Goal: Task Accomplishment & Management: Use online tool/utility

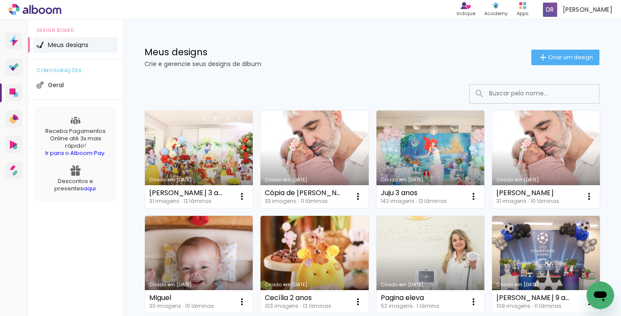
click at [219, 152] on link "Criado em [DATE]" at bounding box center [199, 159] width 108 height 98
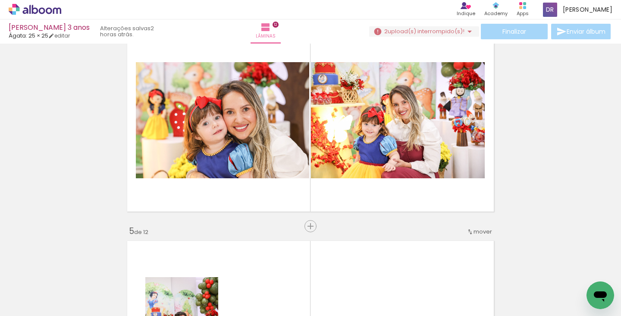
scroll to position [0, 454]
drag, startPoint x: 184, startPoint y: 314, endPoint x: 174, endPoint y: 307, distance: 12.4
click at [71, 307] on iron-horizontal-list at bounding box center [62, 289] width 17 height 54
click at [41, 305] on span "Adicionar Fotos" at bounding box center [31, 303] width 26 height 9
click at [0, 0] on input "file" at bounding box center [0, 0] width 0 height 0
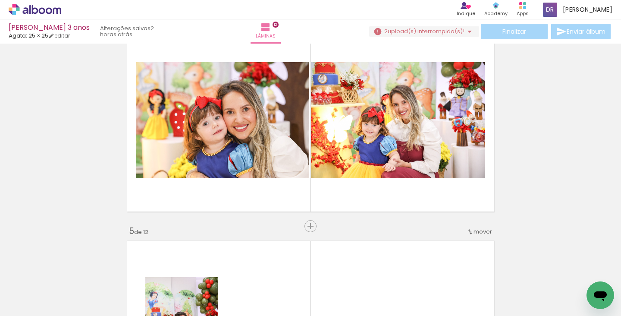
scroll to position [0, 0]
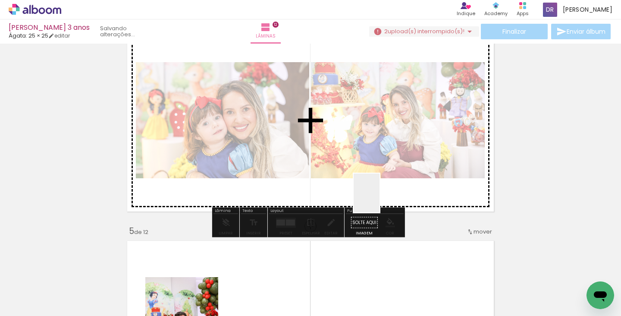
drag, startPoint x: 590, startPoint y: 280, endPoint x: 380, endPoint y: 199, distance: 224.7
click at [380, 199] on quentale-workspace at bounding box center [310, 158] width 621 height 316
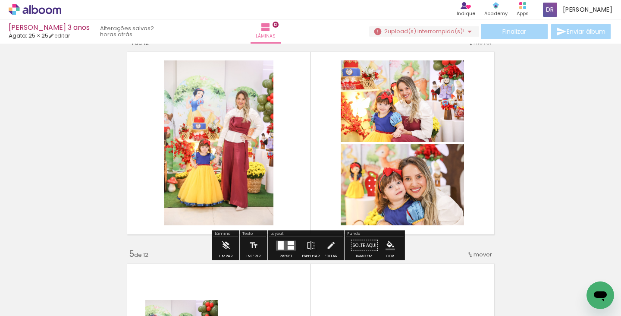
scroll to position [658, 0]
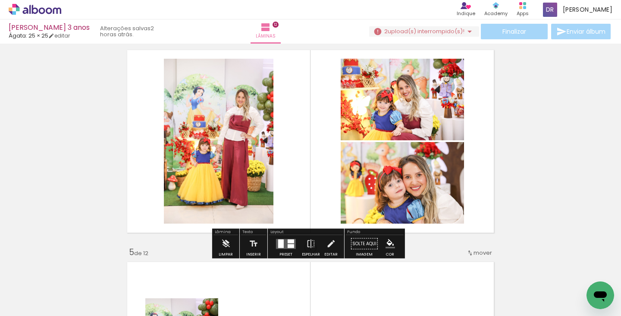
click at [279, 246] on div at bounding box center [281, 243] width 6 height 9
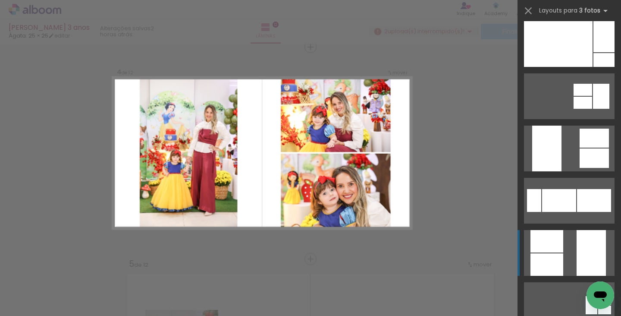
scroll to position [168, 0]
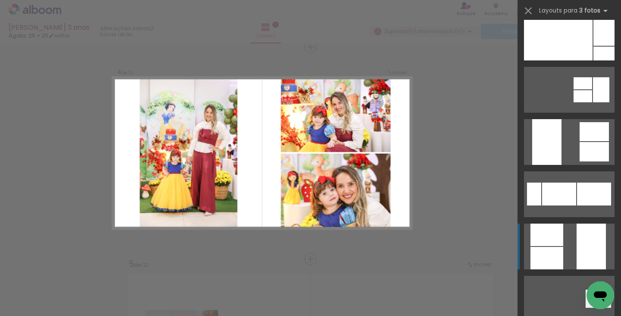
click at [570, 253] on quentale-layouter at bounding box center [569, 247] width 91 height 46
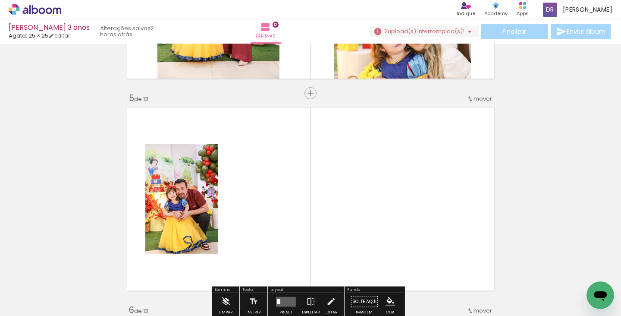
scroll to position [883, 0]
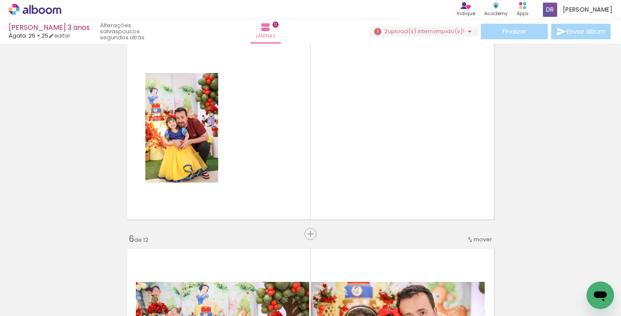
click at [40, 299] on span "Adicionar Fotos" at bounding box center [31, 303] width 26 height 9
click at [0, 0] on input "file" at bounding box center [0, 0] width 0 height 0
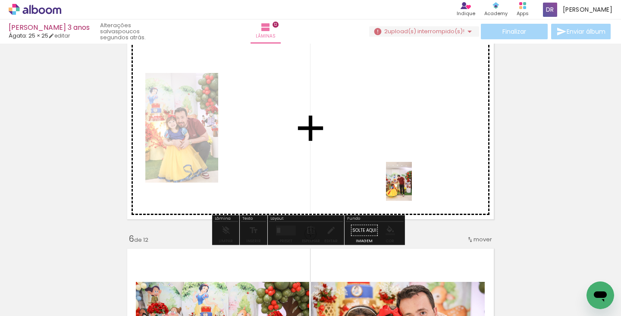
drag, startPoint x: 585, startPoint y: 280, endPoint x: 412, endPoint y: 188, distance: 195.8
click at [412, 188] on quentale-workspace at bounding box center [310, 158] width 621 height 316
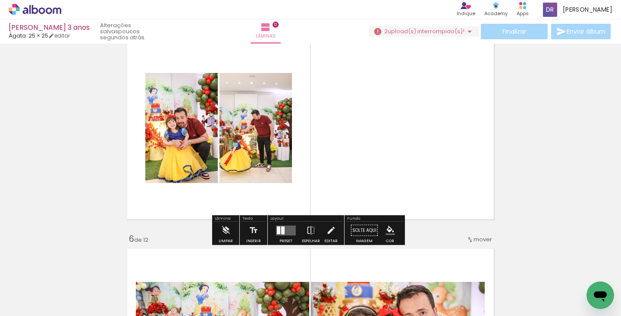
click at [281, 233] on div at bounding box center [282, 230] width 3 height 8
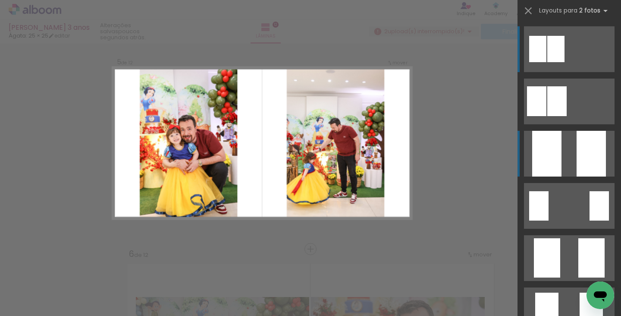
scroll to position [858, 0]
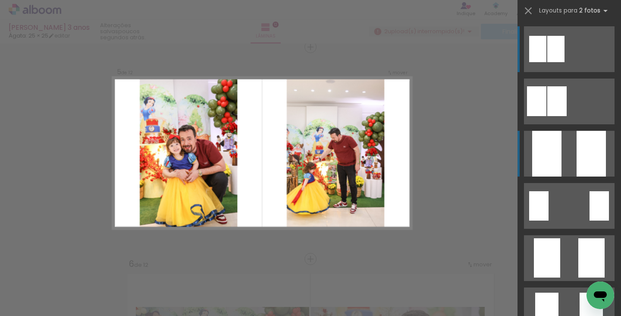
click at [581, 152] on div at bounding box center [591, 154] width 29 height 46
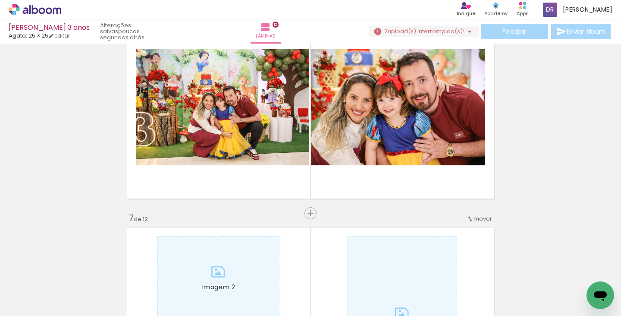
scroll to position [1105, 0]
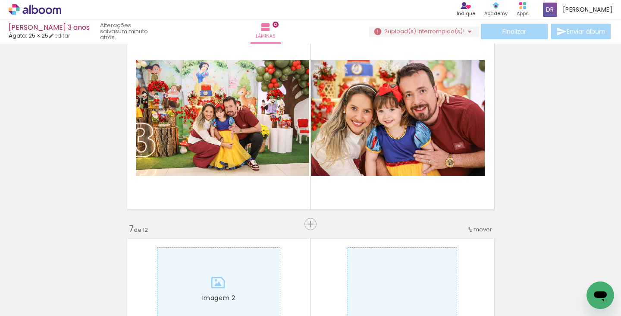
click at [39, 299] on span "Adicionar Fotos" at bounding box center [31, 303] width 26 height 9
click at [0, 0] on input "file" at bounding box center [0, 0] width 0 height 0
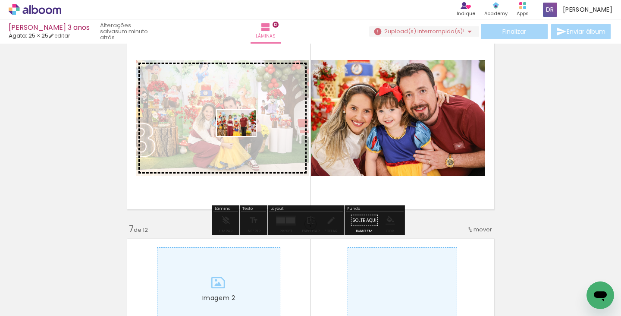
drag, startPoint x: 599, startPoint y: 281, endPoint x: 243, endPoint y: 136, distance: 384.4
click at [243, 136] on quentale-workspace at bounding box center [310, 158] width 621 height 316
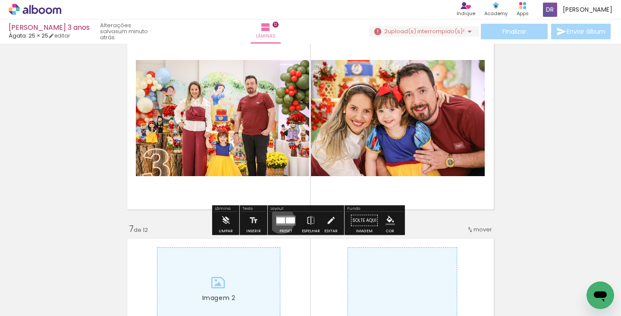
click at [280, 220] on div at bounding box center [281, 220] width 9 height 6
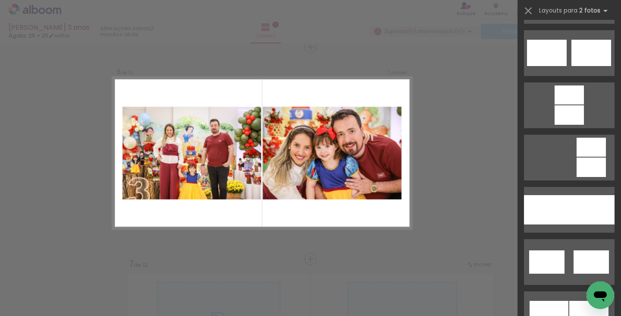
scroll to position [383, 0]
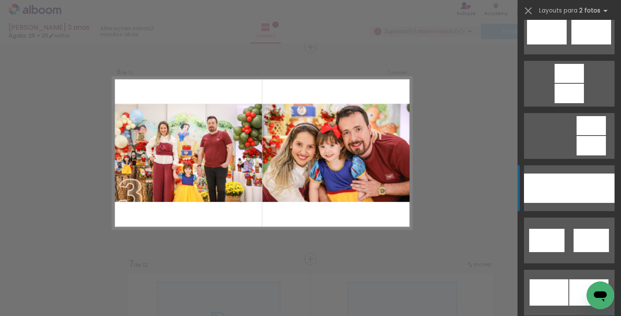
click at [562, 193] on div at bounding box center [546, 187] width 45 height 29
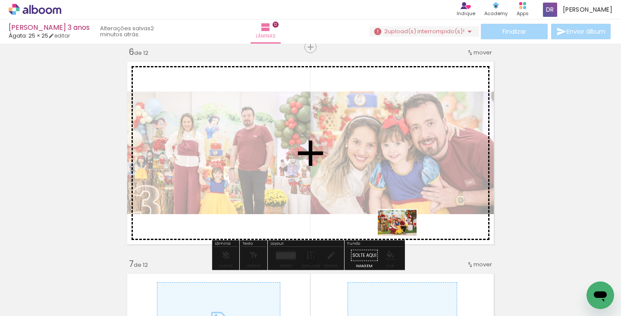
drag, startPoint x: 411, startPoint y: 292, endPoint x: 404, endPoint y: 236, distance: 57.0
click at [404, 236] on quentale-workspace at bounding box center [310, 158] width 621 height 316
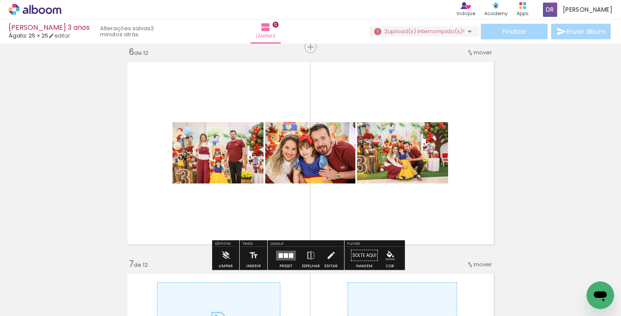
click at [275, 256] on div at bounding box center [285, 255] width 23 height 17
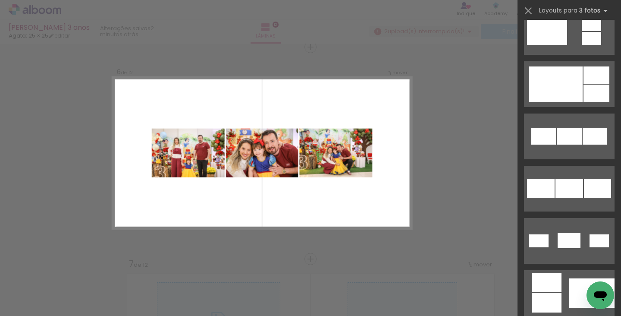
scroll to position [416, 0]
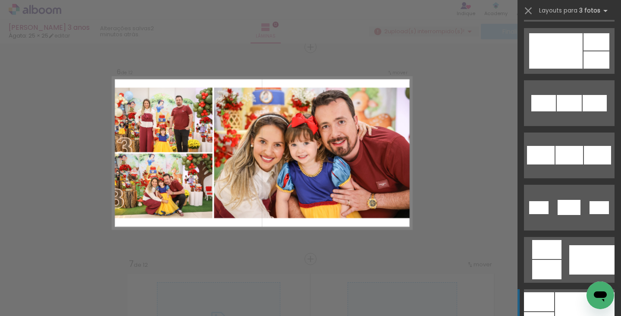
click at [541, 304] on div at bounding box center [539, 301] width 30 height 19
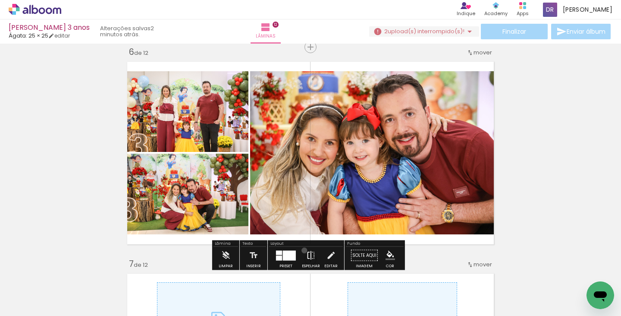
click at [303, 250] on paper-button "Espelhar" at bounding box center [311, 258] width 22 height 22
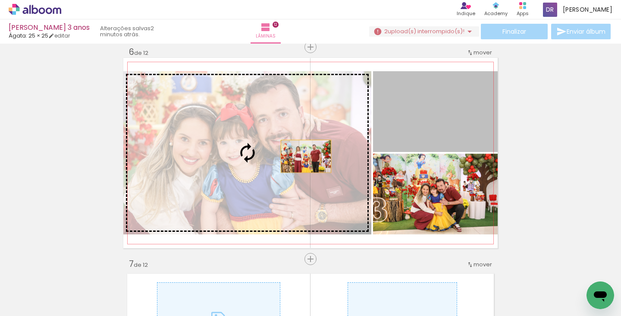
drag, startPoint x: 426, startPoint y: 124, endPoint x: 293, endPoint y: 160, distance: 137.1
click at [0, 0] on slot at bounding box center [0, 0] width 0 height 0
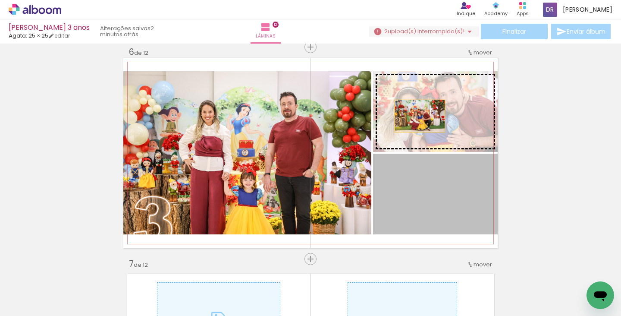
drag, startPoint x: 426, startPoint y: 204, endPoint x: 417, endPoint y: 116, distance: 88.5
click at [0, 0] on slot at bounding box center [0, 0] width 0 height 0
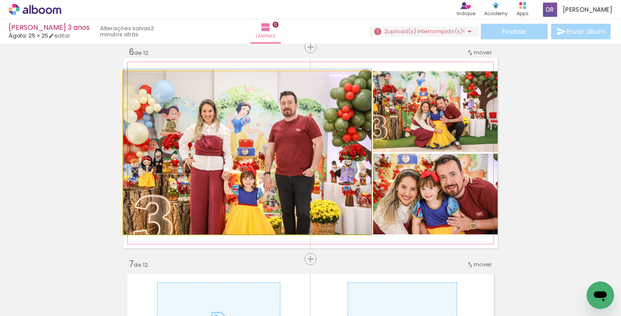
drag, startPoint x: 296, startPoint y: 160, endPoint x: 295, endPoint y: 145, distance: 14.7
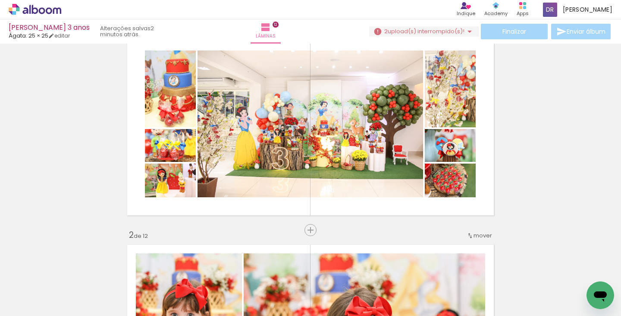
scroll to position [34, 0]
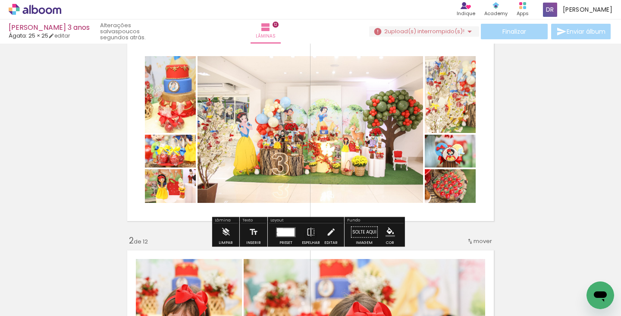
click at [444, 30] on span "upload(s) interrompido(s)!" at bounding box center [426, 31] width 77 height 8
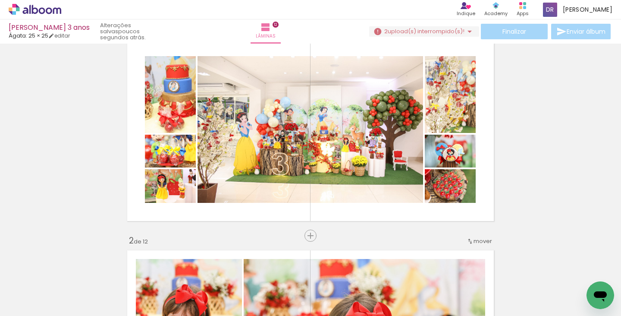
scroll to position [0, 0]
click at [25, 305] on span "Adicionar Fotos" at bounding box center [31, 303] width 26 height 9
click at [0, 0] on input "file" at bounding box center [0, 0] width 0 height 0
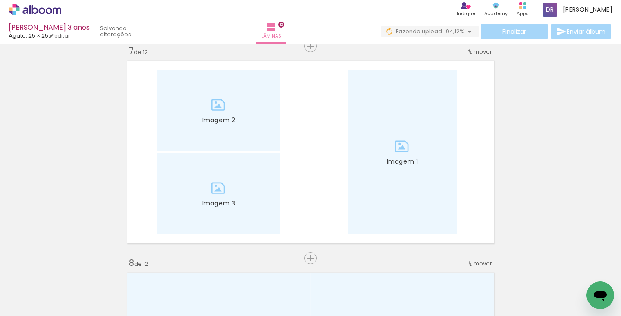
scroll to position [1297, 0]
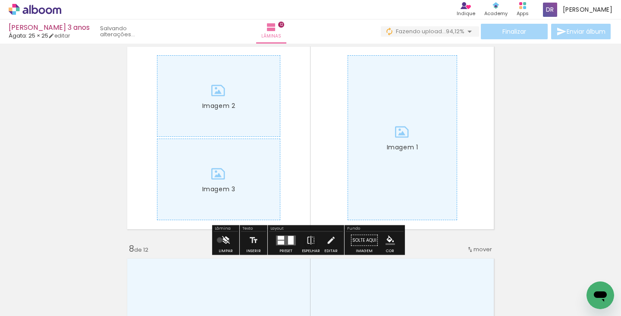
click at [220, 240] on paper-button "Limpar" at bounding box center [226, 243] width 19 height 22
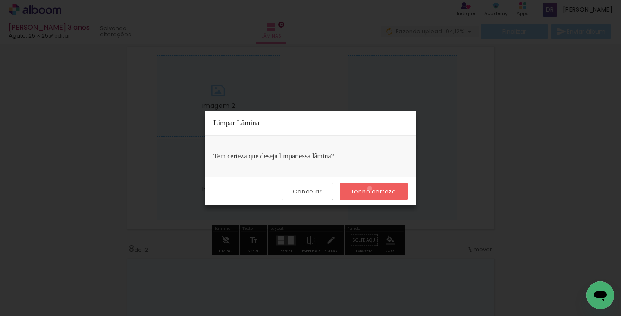
click at [0, 0] on slot "Tenho certeza" at bounding box center [0, 0] width 0 height 0
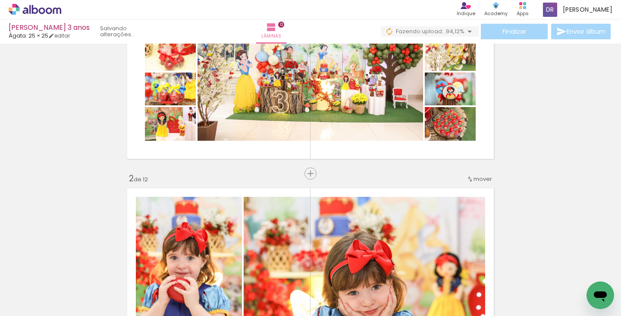
scroll to position [16, 0]
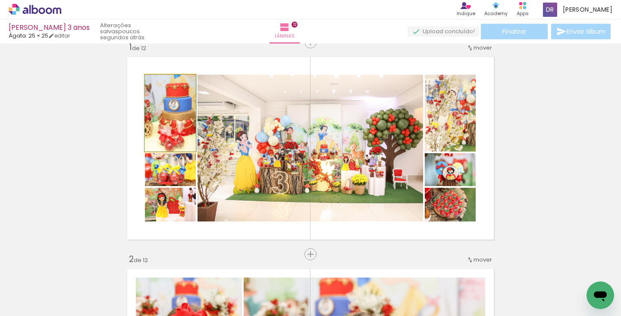
drag, startPoint x: 183, startPoint y: 138, endPoint x: 161, endPoint y: 122, distance: 27.3
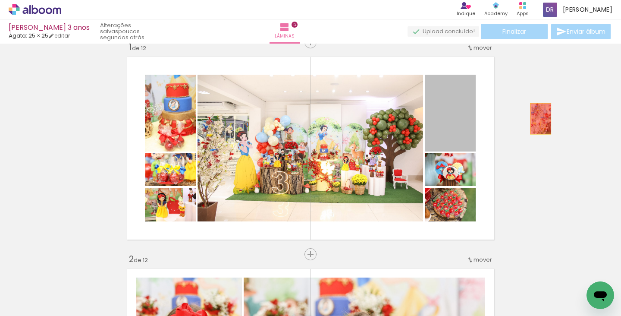
drag, startPoint x: 445, startPoint y: 129, endPoint x: 538, endPoint y: 119, distance: 93.8
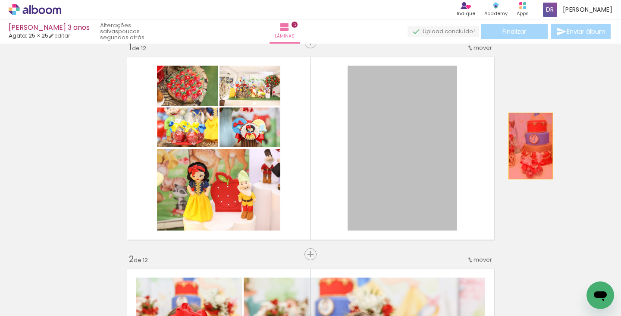
drag, startPoint x: 394, startPoint y: 167, endPoint x: 427, endPoint y: 270, distance: 108.5
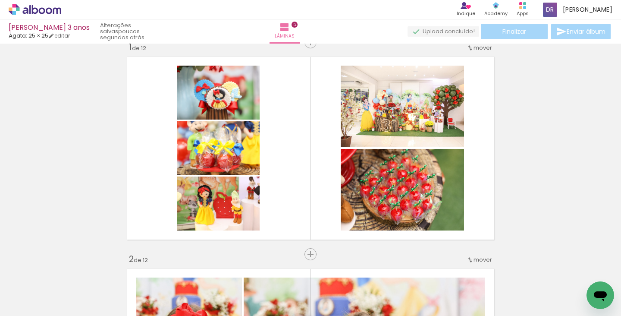
scroll to position [0, 204]
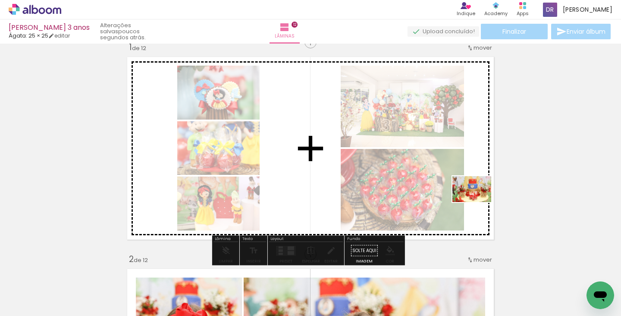
drag, startPoint x: 376, startPoint y: 290, endPoint x: 479, endPoint y: 202, distance: 135.0
click at [479, 202] on quentale-workspace at bounding box center [310, 158] width 621 height 316
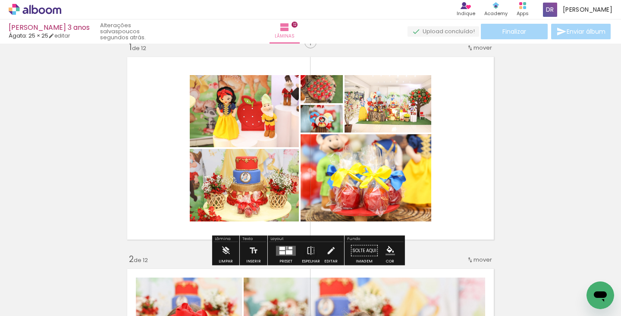
click at [286, 250] on div at bounding box center [289, 252] width 6 height 4
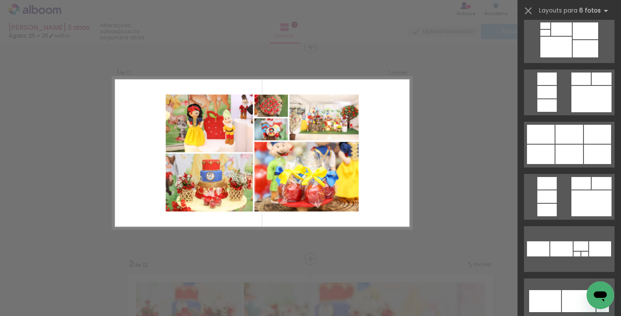
scroll to position [822, 0]
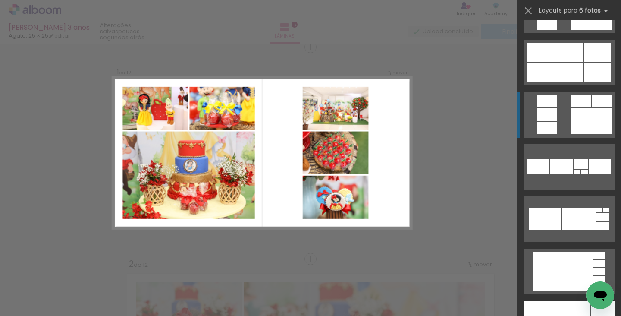
click at [592, 112] on div at bounding box center [592, 121] width 40 height 26
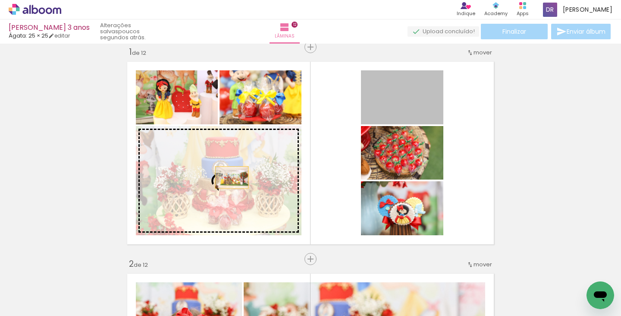
drag, startPoint x: 426, startPoint y: 103, endPoint x: 229, endPoint y: 177, distance: 210.7
click at [0, 0] on slot at bounding box center [0, 0] width 0 height 0
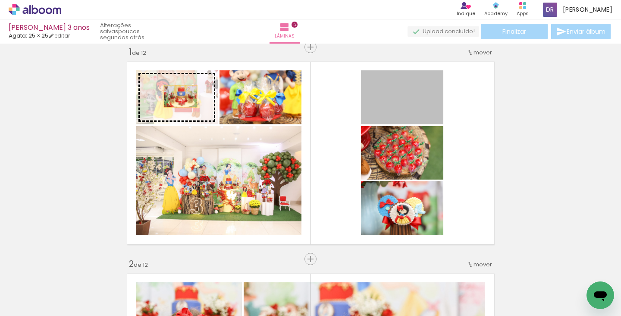
drag, startPoint x: 412, startPoint y: 112, endPoint x: 177, endPoint y: 96, distance: 235.3
click at [0, 0] on slot at bounding box center [0, 0] width 0 height 0
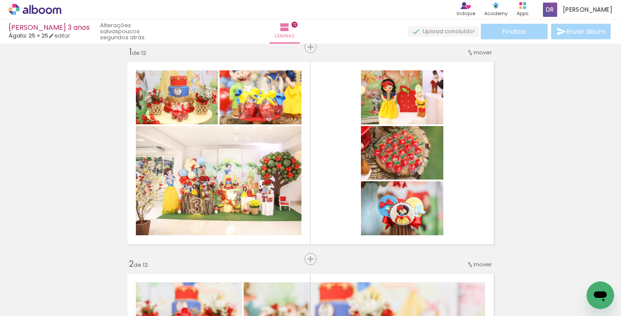
scroll to position [0, 420]
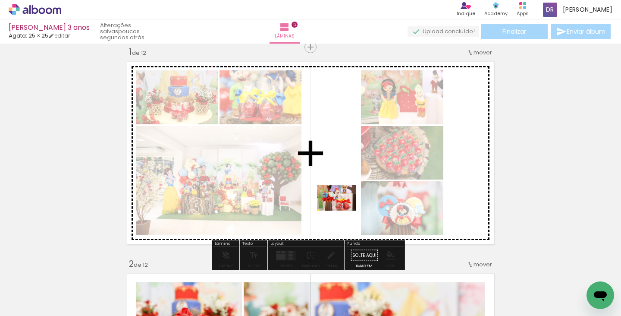
drag, startPoint x: 303, startPoint y: 296, endPoint x: 343, endPoint y: 211, distance: 94.2
click at [343, 211] on quentale-workspace at bounding box center [310, 158] width 621 height 316
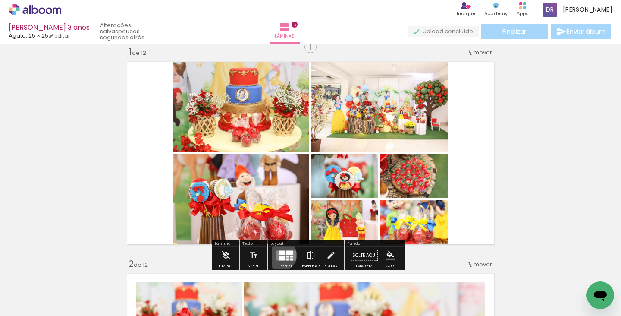
click at [280, 255] on quentale-layouter at bounding box center [286, 255] width 20 height 10
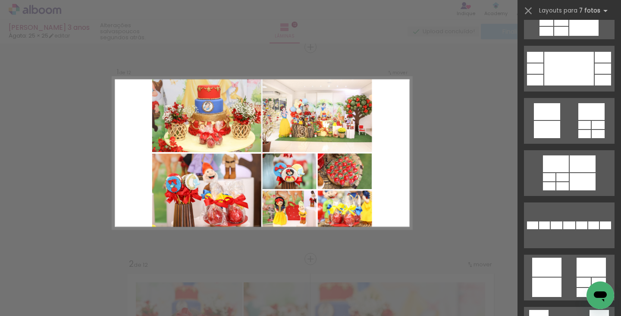
scroll to position [205, 0]
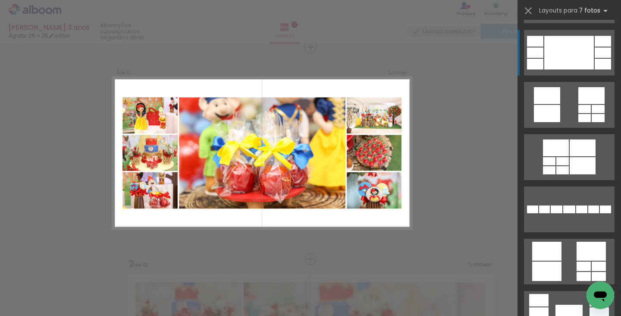
click at [567, 58] on div at bounding box center [570, 53] width 50 height 34
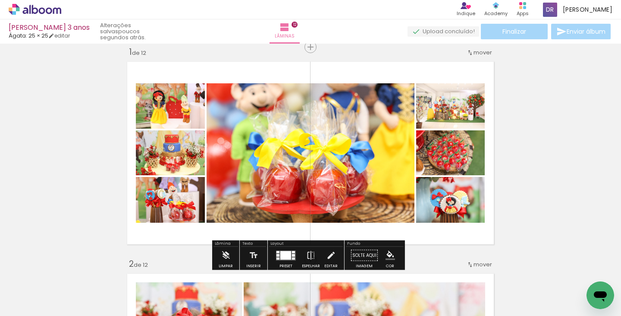
click at [283, 251] on div at bounding box center [286, 255] width 11 height 9
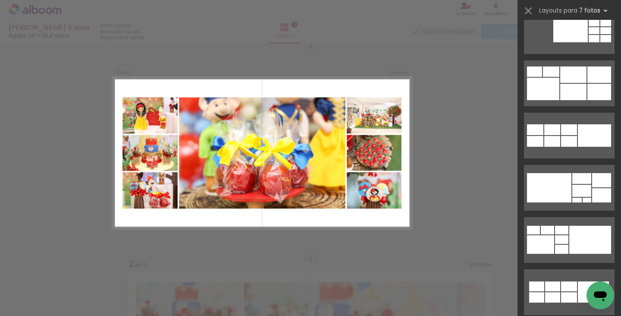
scroll to position [1705, 0]
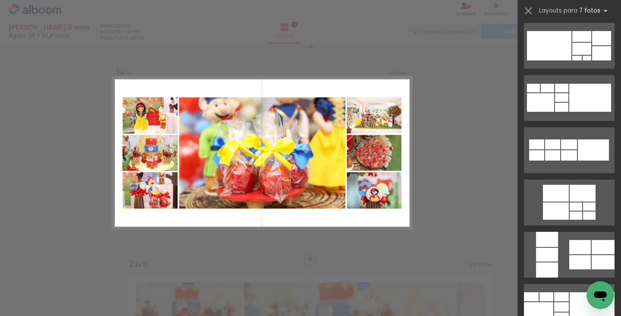
scroll to position [1847, 0]
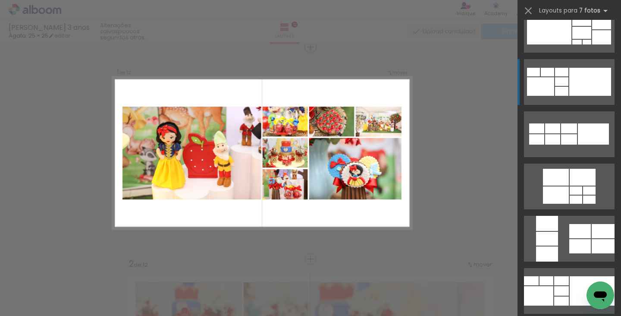
click at [587, 78] on div at bounding box center [591, 82] width 42 height 28
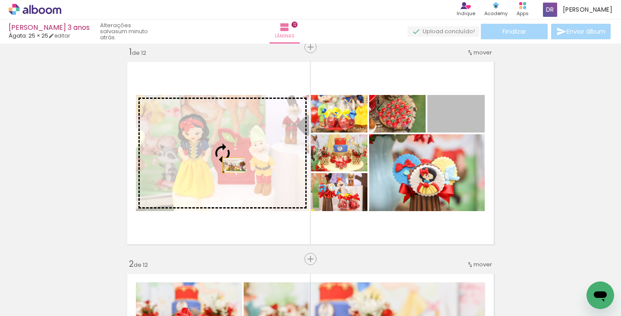
drag, startPoint x: 470, startPoint y: 120, endPoint x: 231, endPoint y: 165, distance: 243.8
click at [0, 0] on slot at bounding box center [0, 0] width 0 height 0
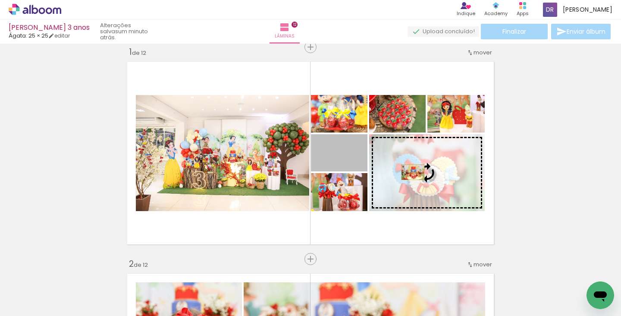
drag, startPoint x: 346, startPoint y: 160, endPoint x: 416, endPoint y: 174, distance: 71.8
click at [0, 0] on slot at bounding box center [0, 0] width 0 height 0
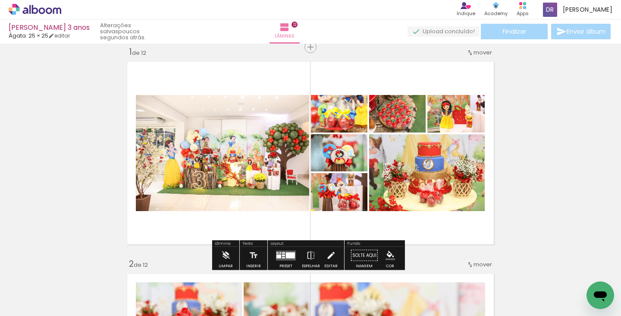
click at [287, 258] on div at bounding box center [290, 255] width 9 height 6
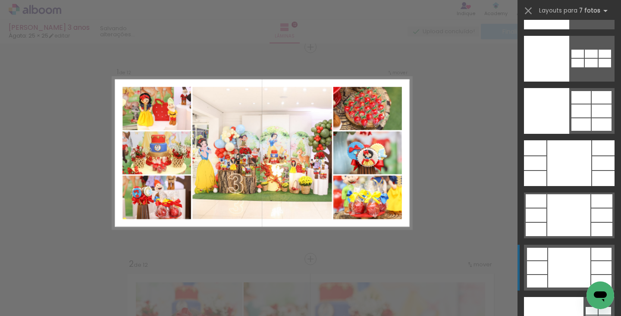
scroll to position [10513, 0]
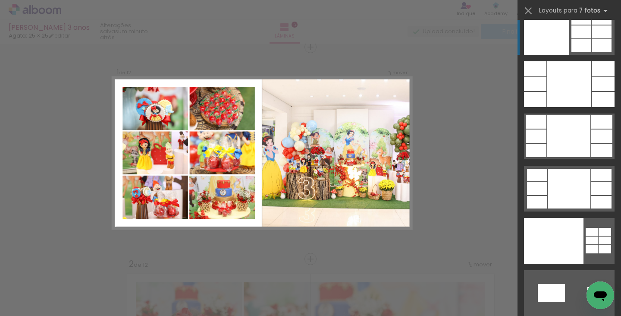
click at [580, 34] on div at bounding box center [581, 31] width 19 height 13
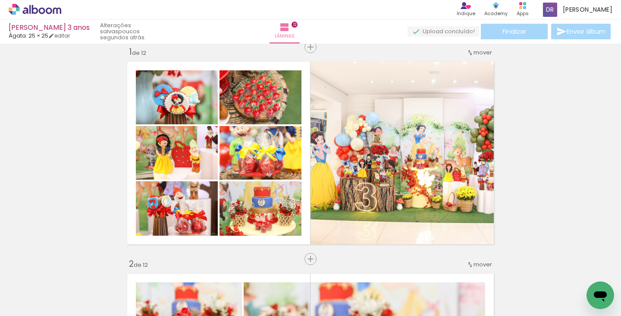
scroll to position [0, 444]
drag, startPoint x: 364, startPoint y: 311, endPoint x: 403, endPoint y: 317, distance: 39.3
click at [403, 315] on html "link( href="../../bower_components/polymer/polymer.html" rel="import" ) picture…" at bounding box center [310, 158] width 621 height 316
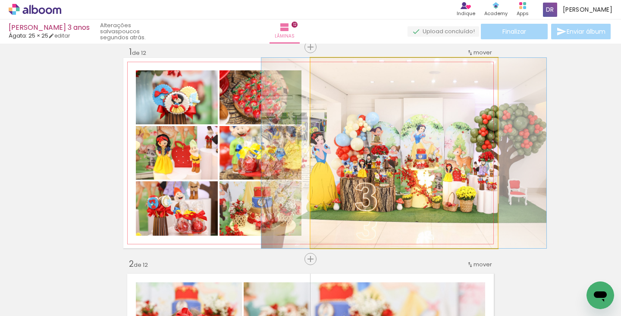
click at [437, 155] on quentale-photo at bounding box center [404, 153] width 187 height 190
click at [381, 200] on quentale-photo at bounding box center [404, 153] width 187 height 190
click at [388, 148] on quentale-photo at bounding box center [404, 153] width 187 height 190
click at [366, 151] on quentale-photo at bounding box center [404, 153] width 187 height 190
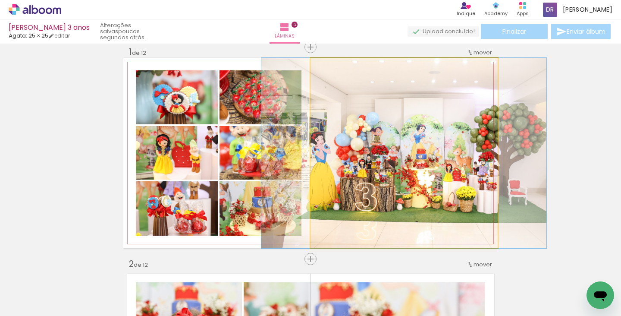
click at [394, 138] on quentale-photo at bounding box center [404, 153] width 187 height 190
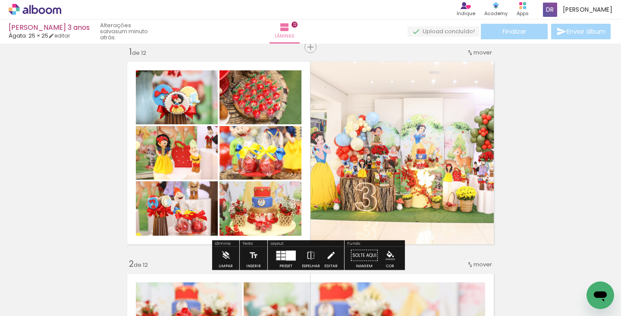
click at [329, 253] on iron-icon at bounding box center [330, 255] width 9 height 17
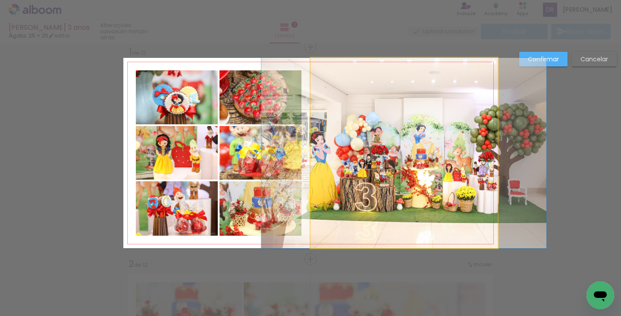
click at [385, 93] on quentale-photo at bounding box center [404, 153] width 187 height 190
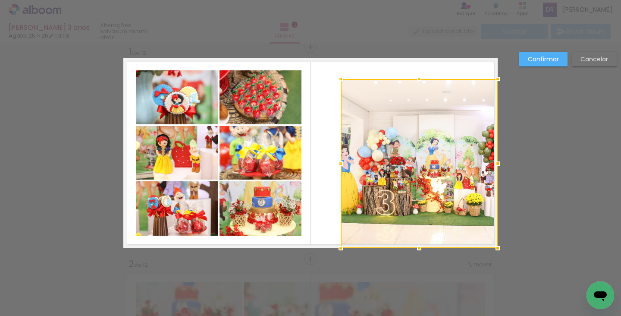
drag, startPoint x: 306, startPoint y: 59, endPoint x: 336, endPoint y: 80, distance: 36.9
click at [336, 80] on div at bounding box center [340, 78] width 17 height 17
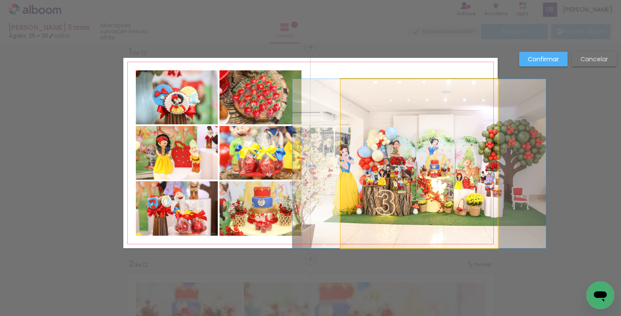
click at [354, 150] on quentale-photo at bounding box center [419, 163] width 157 height 169
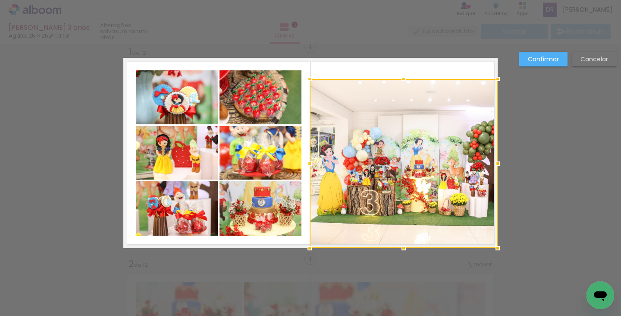
drag, startPoint x: 339, startPoint y: 162, endPoint x: 308, endPoint y: 168, distance: 31.6
click at [308, 168] on div at bounding box center [309, 163] width 17 height 17
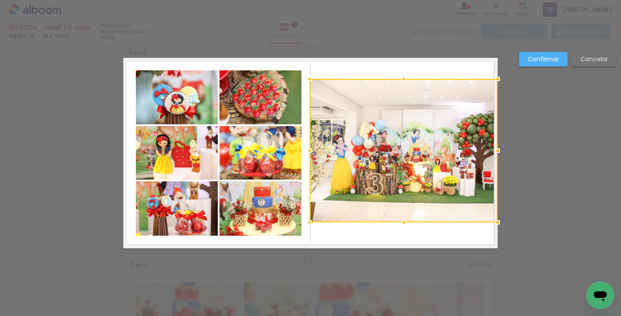
drag, startPoint x: 402, startPoint y: 249, endPoint x: 441, endPoint y: 223, distance: 46.4
click at [441, 223] on album-spread "1 de 12" at bounding box center [310, 153] width 375 height 190
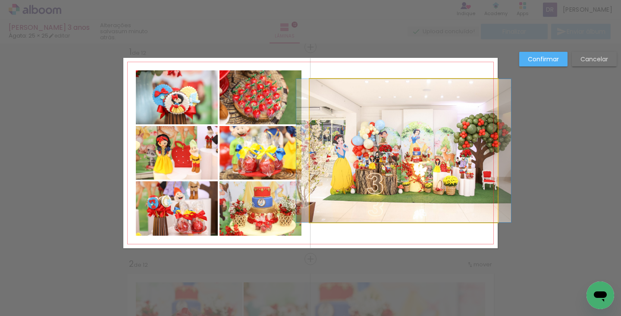
click at [407, 112] on quentale-photo at bounding box center [404, 150] width 188 height 143
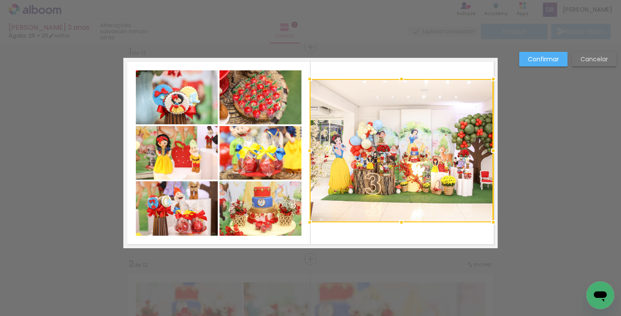
drag, startPoint x: 499, startPoint y: 151, endPoint x: 517, endPoint y: 156, distance: 18.2
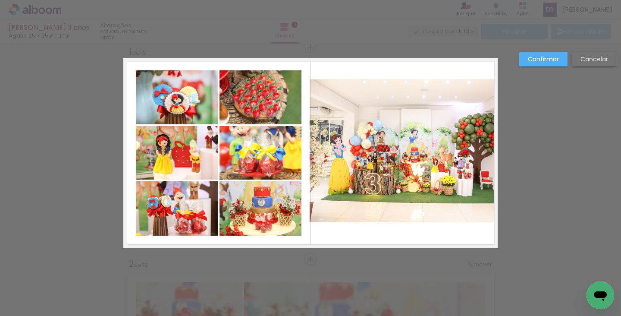
click at [389, 107] on quentale-photo at bounding box center [402, 150] width 184 height 143
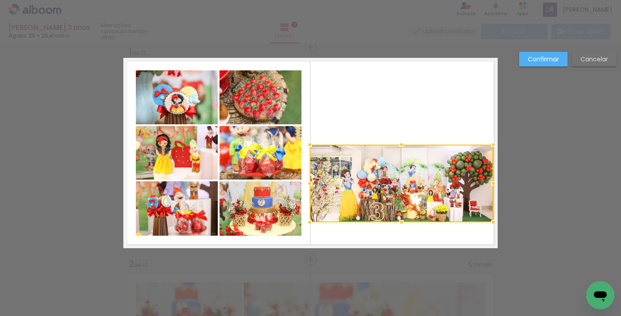
drag, startPoint x: 399, startPoint y: 79, endPoint x: 454, endPoint y: 145, distance: 85.5
click at [454, 145] on div at bounding box center [402, 184] width 184 height 78
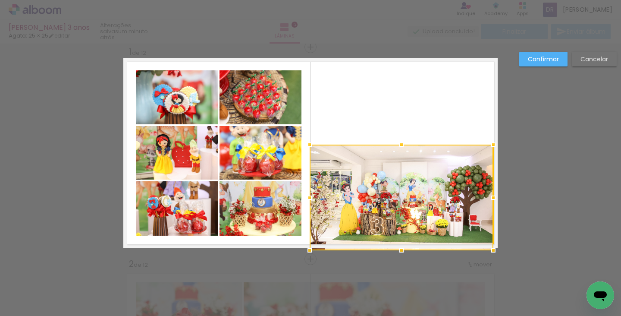
drag, startPoint x: 400, startPoint y: 220, endPoint x: 408, endPoint y: 251, distance: 31.6
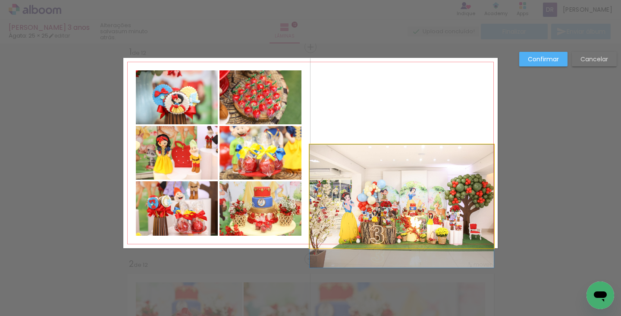
drag, startPoint x: 392, startPoint y: 183, endPoint x: 400, endPoint y: 197, distance: 15.5
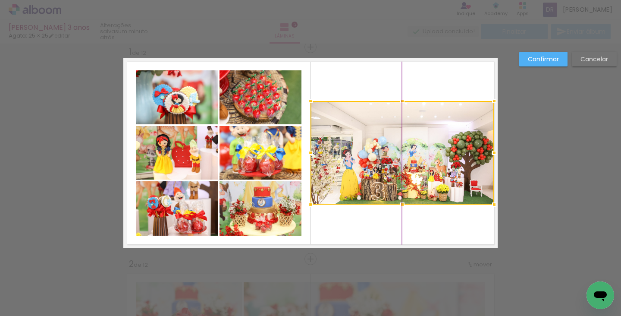
drag, startPoint x: 397, startPoint y: 164, endPoint x: 400, endPoint y: 126, distance: 38.1
click at [400, 126] on div at bounding box center [403, 153] width 184 height 104
click at [541, 66] on paper-button "Confirmar" at bounding box center [544, 59] width 48 height 15
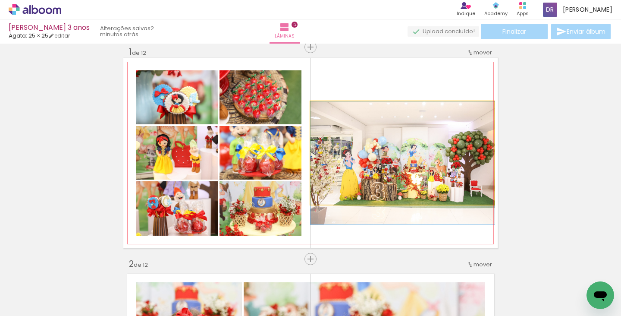
click at [393, 141] on quentale-photo at bounding box center [403, 153] width 184 height 104
click at [415, 166] on quentale-photo at bounding box center [403, 153] width 184 height 104
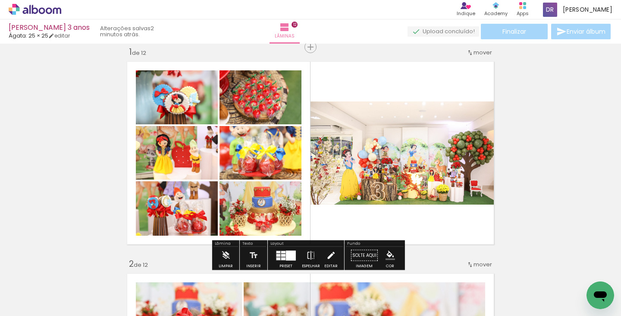
click at [331, 252] on iron-icon at bounding box center [330, 255] width 9 height 17
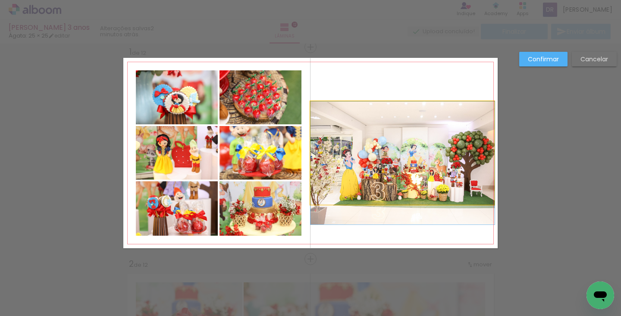
click at [416, 165] on quentale-photo at bounding box center [403, 153] width 184 height 104
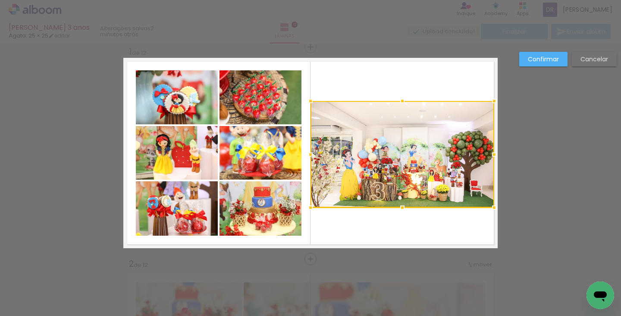
drag, startPoint x: 397, startPoint y: 204, endPoint x: 403, endPoint y: 202, distance: 6.4
click at [403, 202] on div at bounding box center [402, 207] width 17 height 17
click at [546, 54] on paper-button "Confirmar" at bounding box center [544, 59] width 48 height 15
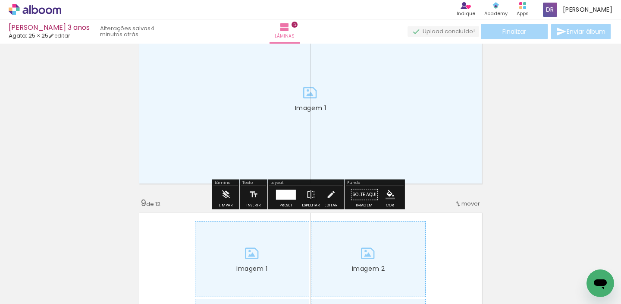
scroll to position [1472, 0]
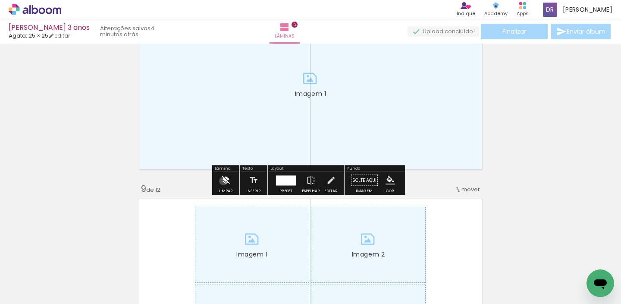
click at [224, 181] on iron-icon at bounding box center [225, 180] width 9 height 17
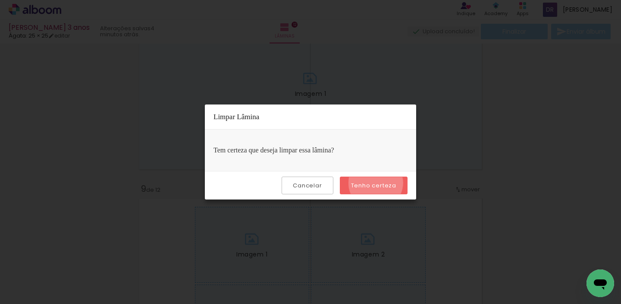
click at [0, 0] on slot "Tenho certeza" at bounding box center [0, 0] width 0 height 0
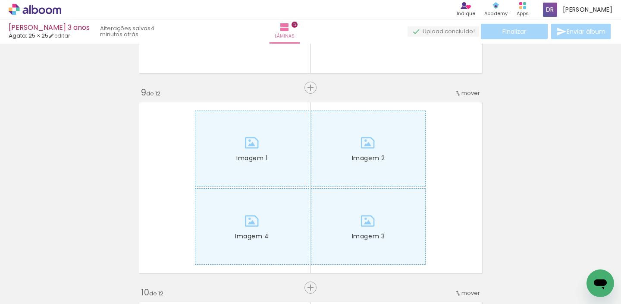
scroll to position [1630, 0]
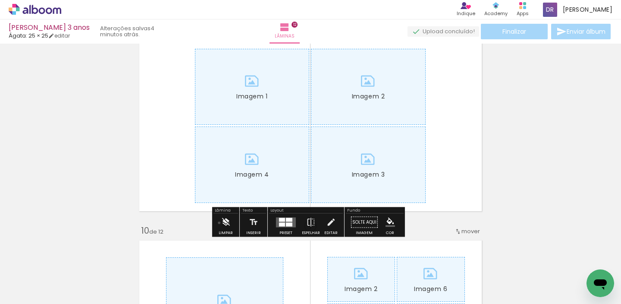
click at [220, 223] on paper-button "Limpar" at bounding box center [226, 225] width 19 height 22
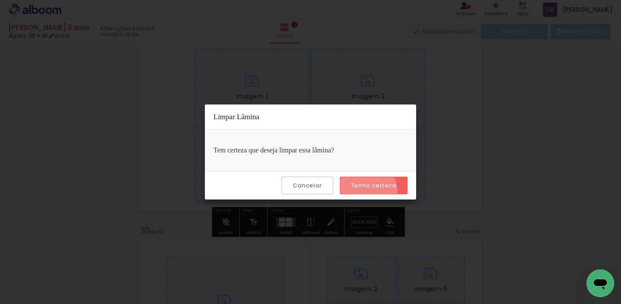
click at [369, 192] on paper-button "Tenho certeza" at bounding box center [374, 186] width 68 height 18
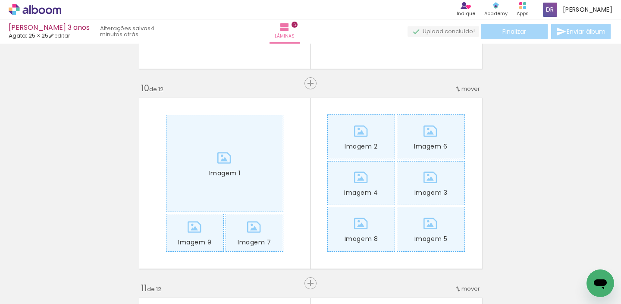
scroll to position [1918, 0]
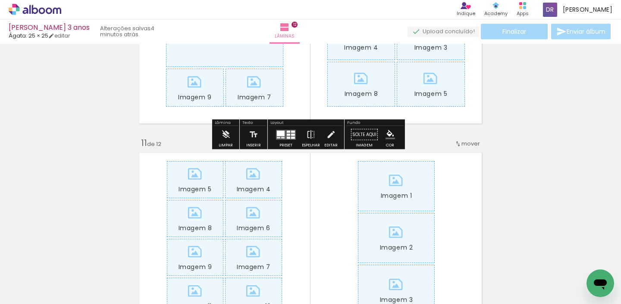
click at [215, 138] on div "Limpar" at bounding box center [226, 137] width 25 height 22
click at [228, 133] on iron-icon at bounding box center [225, 134] width 9 height 17
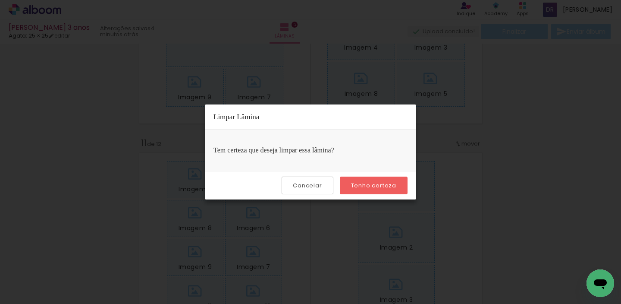
click at [360, 175] on div "Cancelar Tenho certeza" at bounding box center [310, 185] width 211 height 28
click at [362, 181] on paper-button "Tenho certeza" at bounding box center [374, 186] width 68 height 18
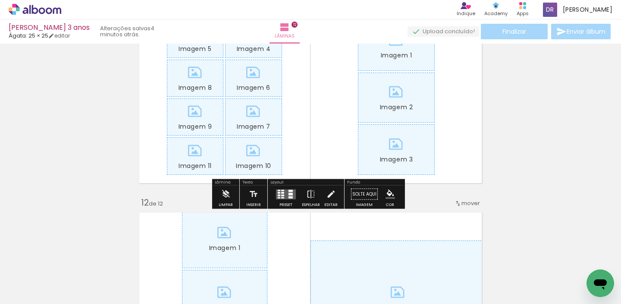
scroll to position [2070, 0]
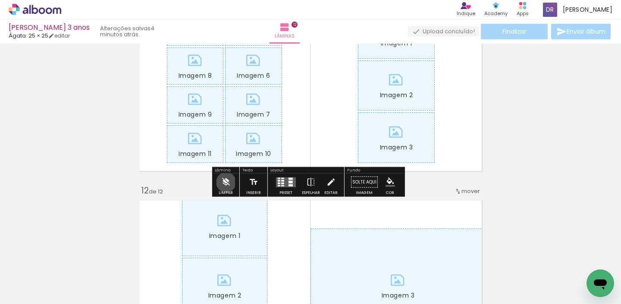
click at [226, 182] on iron-icon at bounding box center [225, 181] width 9 height 17
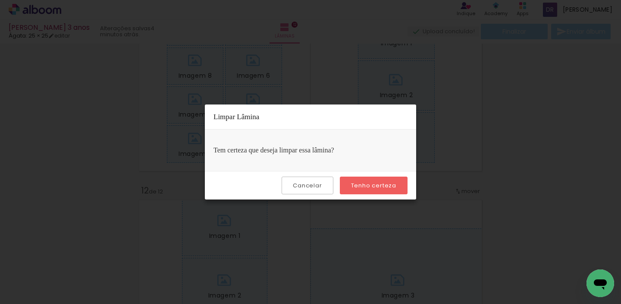
click at [0, 0] on slot "Tenho certeza" at bounding box center [0, 0] width 0 height 0
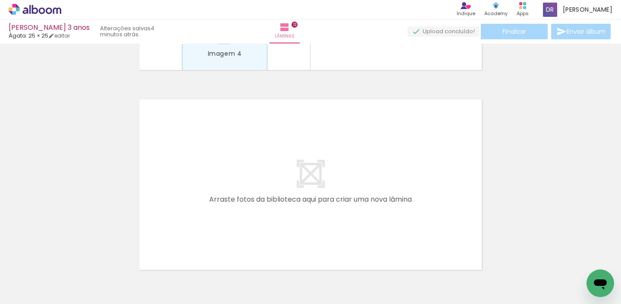
scroll to position [2298, 0]
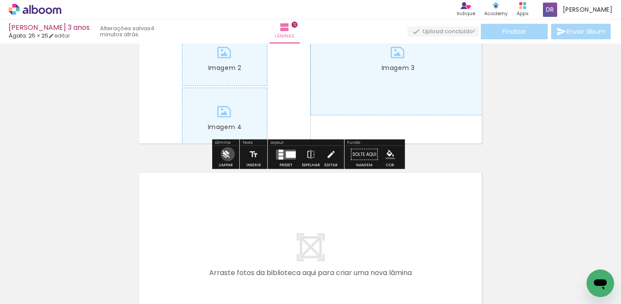
click at [228, 154] on iron-icon at bounding box center [225, 154] width 9 height 17
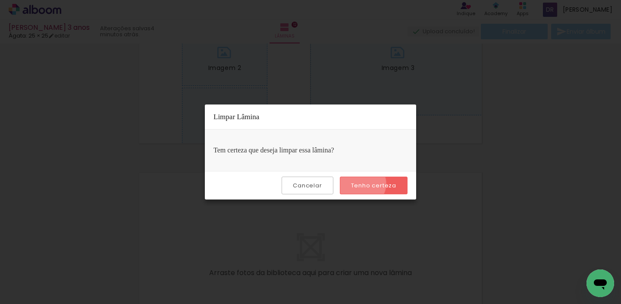
click at [0, 0] on slot "Tenho certeza" at bounding box center [0, 0] width 0 height 0
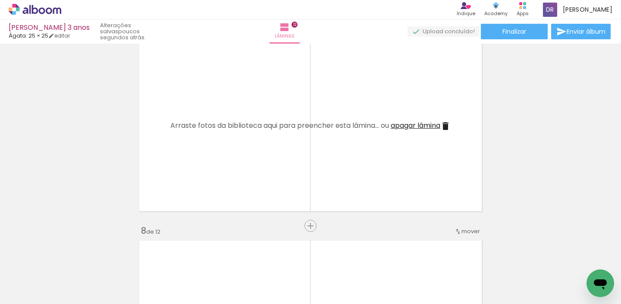
scroll to position [1163, 0]
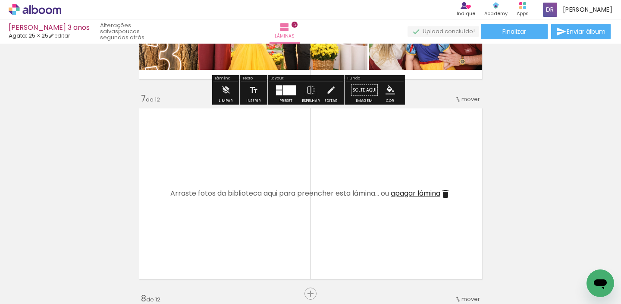
click at [46, 7] on icon at bounding box center [35, 9] width 53 height 11
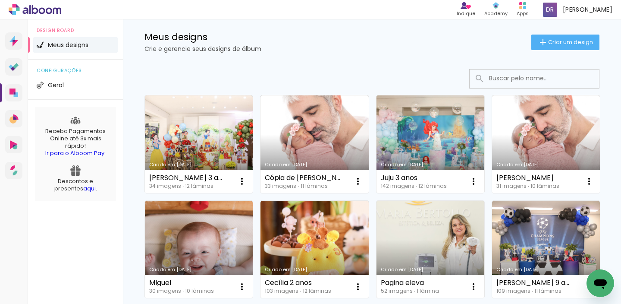
click at [414, 141] on link "Criado em [DATE]" at bounding box center [431, 144] width 108 height 98
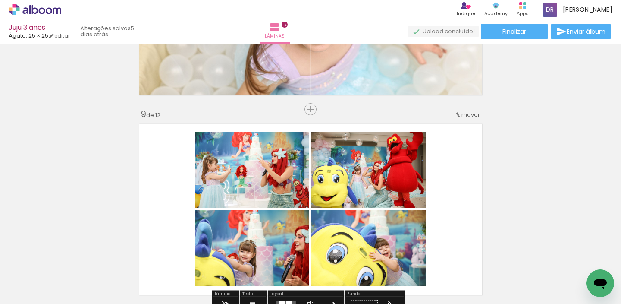
scroll to position [1561, 0]
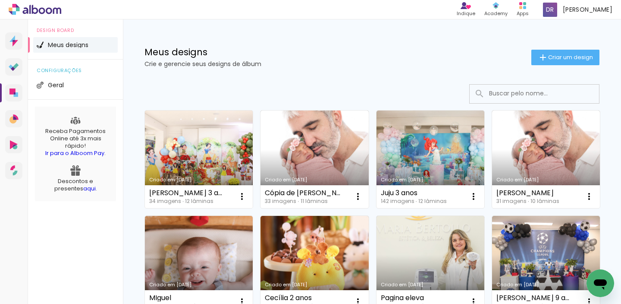
click at [210, 153] on link "Criado em [DATE]" at bounding box center [199, 159] width 108 height 98
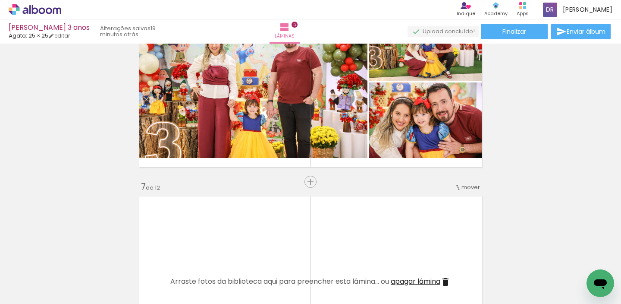
scroll to position [1040, 0]
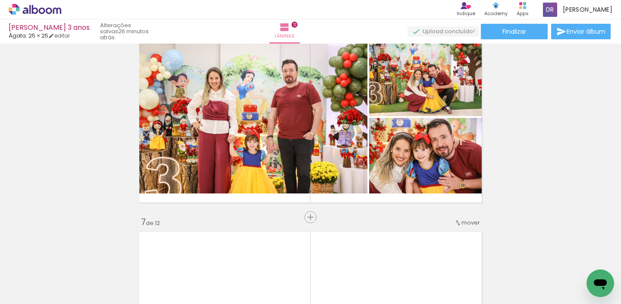
click at [31, 294] on span "Adicionar Fotos" at bounding box center [31, 291] width 26 height 9
click at [0, 0] on input "file" at bounding box center [0, 0] width 0 height 0
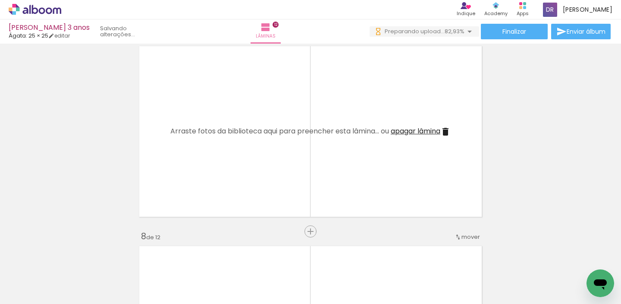
scroll to position [0, 535]
drag, startPoint x: 188, startPoint y: 299, endPoint x: 457, endPoint y: 302, distance: 269.3
click at [71, 295] on iron-horizontal-list at bounding box center [62, 277] width 17 height 54
drag, startPoint x: 309, startPoint y: 299, endPoint x: 372, endPoint y: 299, distance: 63.0
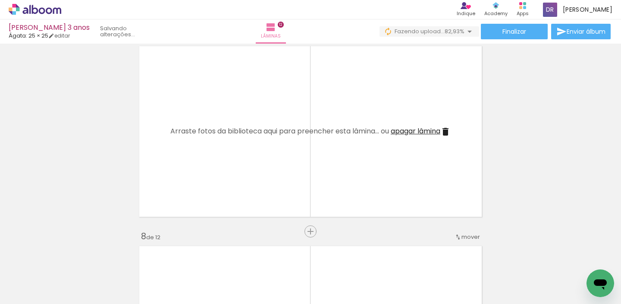
click at [71, 299] on iron-horizontal-list at bounding box center [62, 277] width 17 height 54
drag, startPoint x: 316, startPoint y: 299, endPoint x: 356, endPoint y: 302, distance: 39.4
click at [71, 302] on iron-horizontal-list at bounding box center [62, 277] width 17 height 54
drag, startPoint x: 353, startPoint y: 300, endPoint x: 400, endPoint y: 300, distance: 47.0
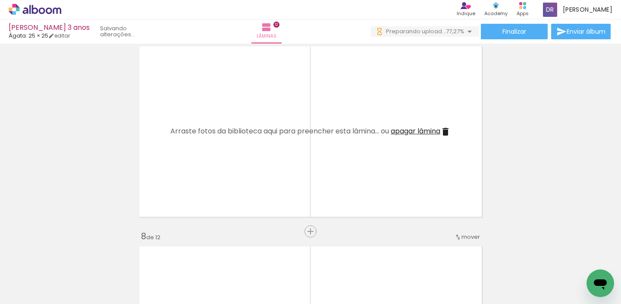
click at [71, 299] on iron-horizontal-list at bounding box center [62, 277] width 17 height 54
drag, startPoint x: 399, startPoint y: 300, endPoint x: 415, endPoint y: 301, distance: 16.0
click at [71, 301] on iron-horizontal-list at bounding box center [62, 277] width 17 height 54
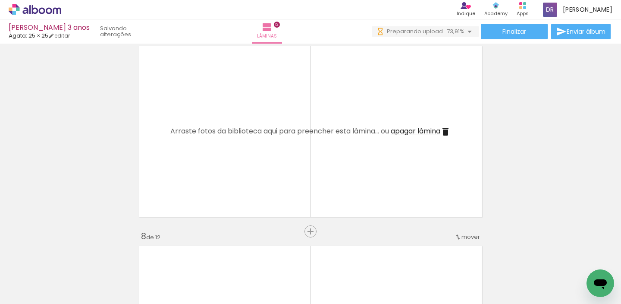
drag, startPoint x: 400, startPoint y: 301, endPoint x: 435, endPoint y: 300, distance: 35.0
click at [71, 300] on iron-horizontal-list at bounding box center [62, 277] width 17 height 54
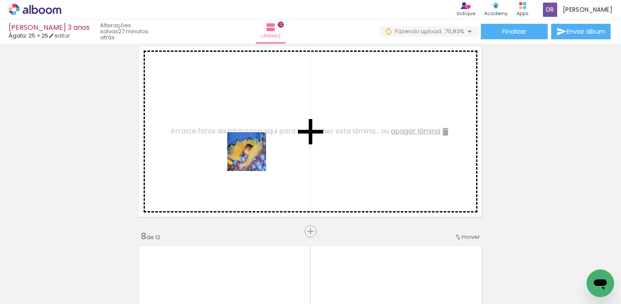
drag, startPoint x: 239, startPoint y: 281, endPoint x: 253, endPoint y: 145, distance: 137.2
click at [253, 145] on quentale-workspace at bounding box center [310, 152] width 621 height 304
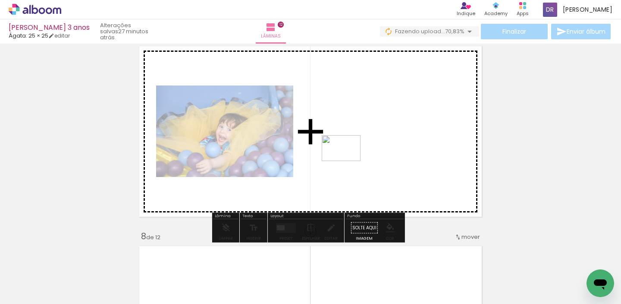
drag, startPoint x: 278, startPoint y: 275, endPoint x: 348, endPoint y: 161, distance: 134.3
click at [348, 161] on quentale-workspace at bounding box center [310, 152] width 621 height 304
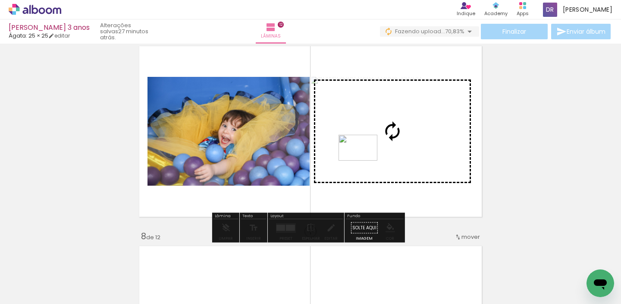
drag, startPoint x: 556, startPoint y: 287, endPoint x: 365, endPoint y: 161, distance: 229.4
click at [365, 161] on quentale-workspace at bounding box center [310, 152] width 621 height 304
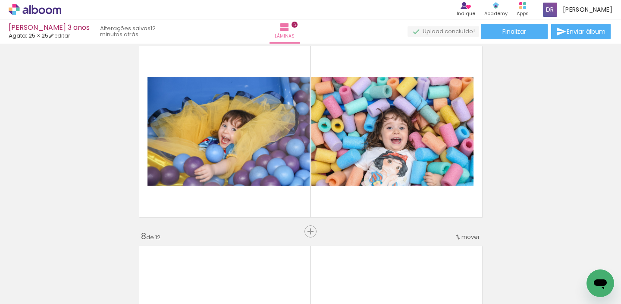
scroll to position [0, 1589]
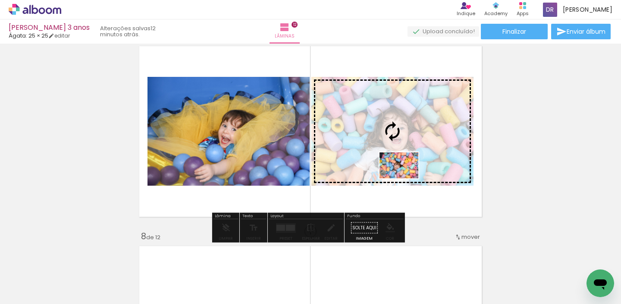
drag, startPoint x: 386, startPoint y: 291, endPoint x: 406, endPoint y: 178, distance: 114.4
click at [406, 178] on quentale-workspace at bounding box center [310, 152] width 621 height 304
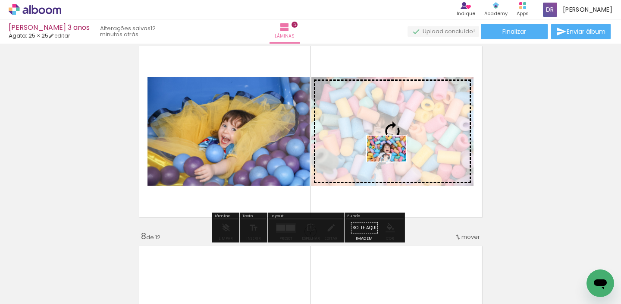
drag, startPoint x: 480, startPoint y: 279, endPoint x: 393, endPoint y: 161, distance: 146.6
click at [393, 161] on quentale-workspace at bounding box center [310, 152] width 621 height 304
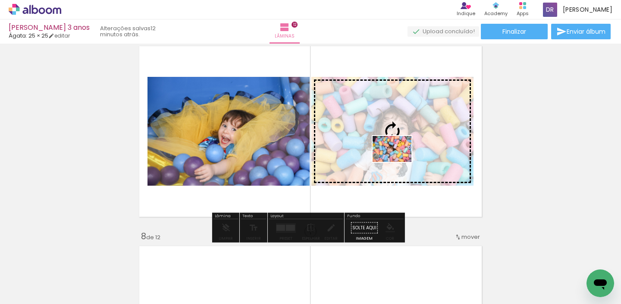
drag, startPoint x: 388, startPoint y: 269, endPoint x: 399, endPoint y: 162, distance: 107.6
click at [399, 162] on quentale-workspace at bounding box center [310, 152] width 621 height 304
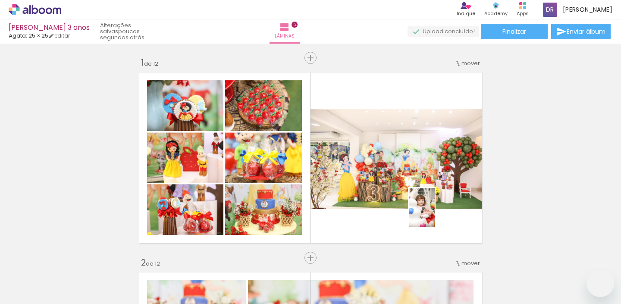
click at [435, 214] on quentale-workspace at bounding box center [310, 152] width 621 height 304
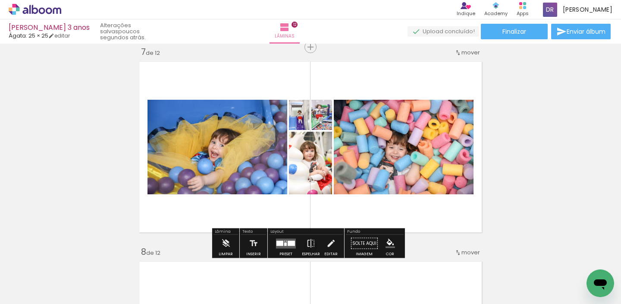
scroll to position [0, 1763]
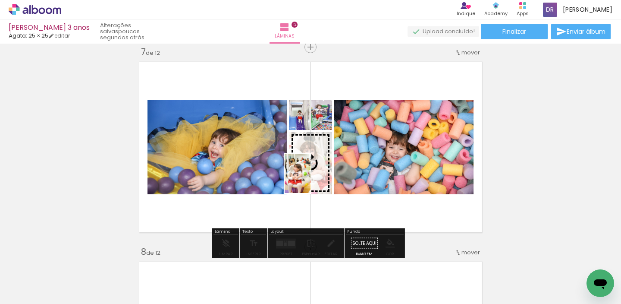
drag, startPoint x: 596, startPoint y: 258, endPoint x: 311, endPoint y: 180, distance: 295.3
click at [311, 180] on quentale-workspace at bounding box center [310, 152] width 621 height 304
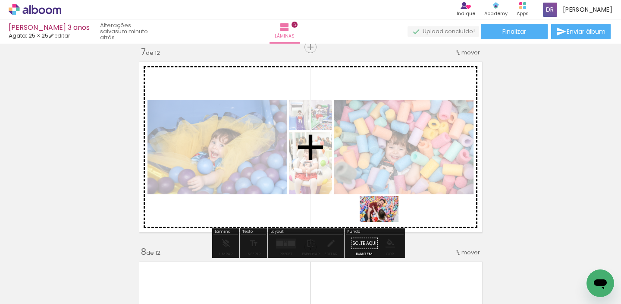
drag, startPoint x: 448, startPoint y: 281, endPoint x: 386, endPoint y: 222, distance: 85.5
click at [386, 222] on quentale-workspace at bounding box center [310, 152] width 621 height 304
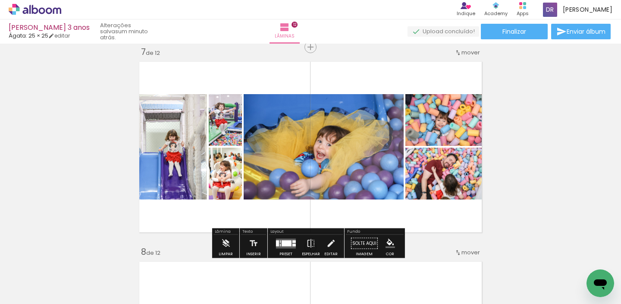
click at [288, 242] on div at bounding box center [287, 243] width 10 height 6
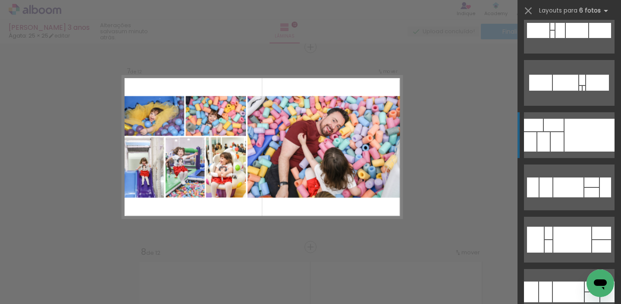
scroll to position [438, 0]
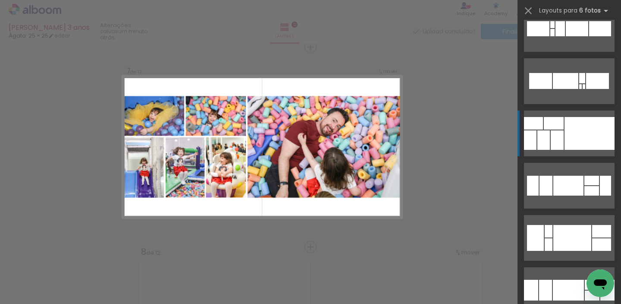
click at [586, 143] on div at bounding box center [590, 133] width 50 height 33
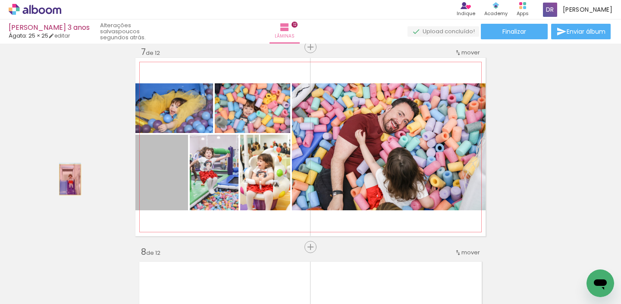
drag, startPoint x: 167, startPoint y: 189, endPoint x: 40, endPoint y: 179, distance: 127.3
click at [38, 180] on div "Inserir lâmina 1 de 12 Inserir lâmina 2 de 12 Inserir lâmina 3 de 12 Inserir lâ…" at bounding box center [310, 136] width 621 height 2598
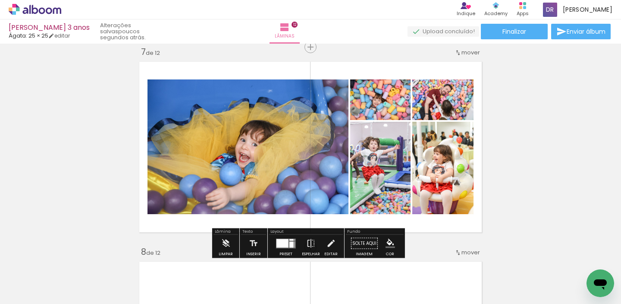
click at [283, 236] on div at bounding box center [285, 243] width 23 height 17
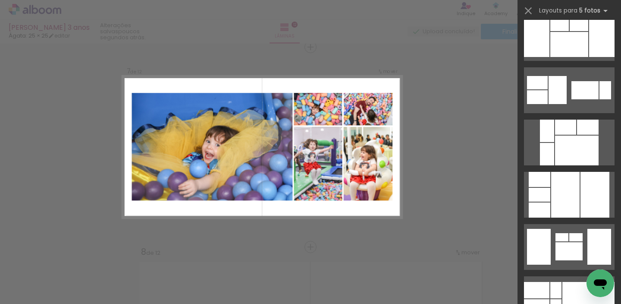
scroll to position [415, 0]
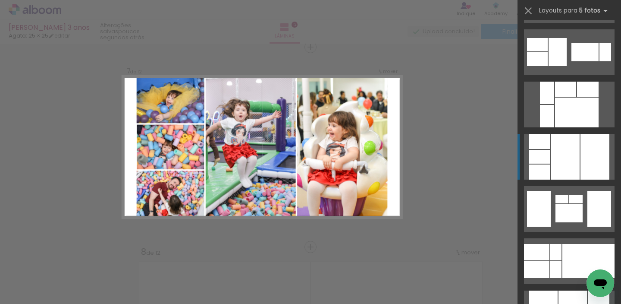
click at [592, 152] on div at bounding box center [595, 157] width 29 height 46
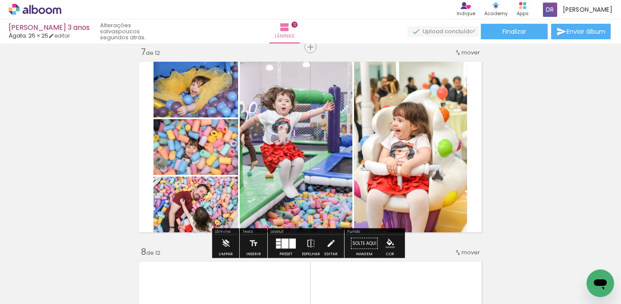
scroll to position [1221, 0]
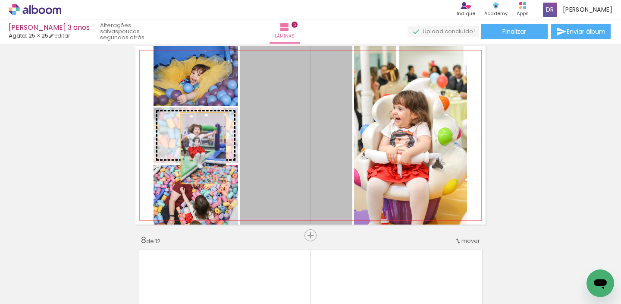
drag, startPoint x: 310, startPoint y: 137, endPoint x: 275, endPoint y: 162, distance: 43.6
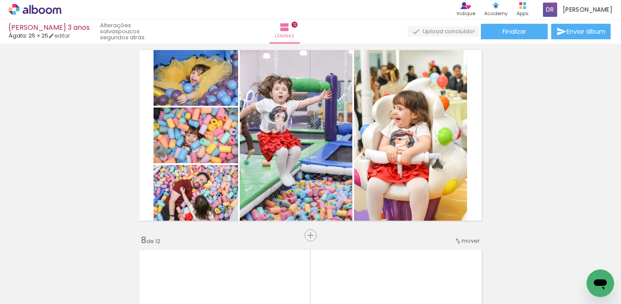
click at [283, 227] on div "Inserir lâmina 1 de 12 Inserir lâmina 2 de 12 Inserir lâmina 3 de 12 Inserir lâ…" at bounding box center [310, 124] width 621 height 2598
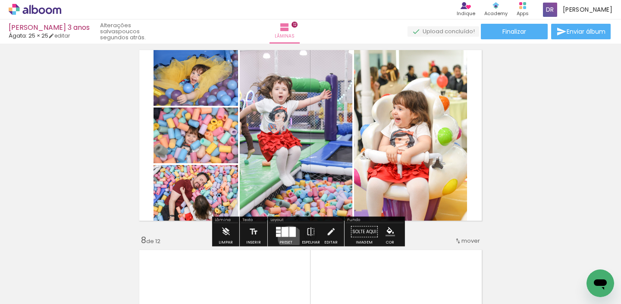
click at [288, 238] on div at bounding box center [285, 231] width 23 height 17
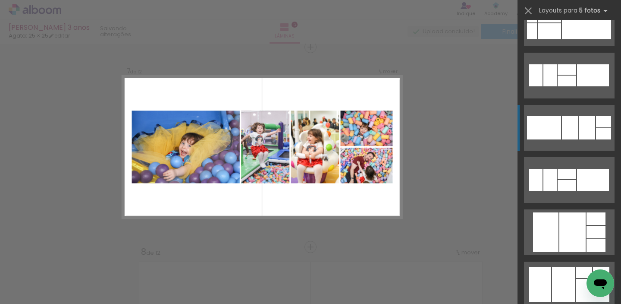
scroll to position [1126, 0]
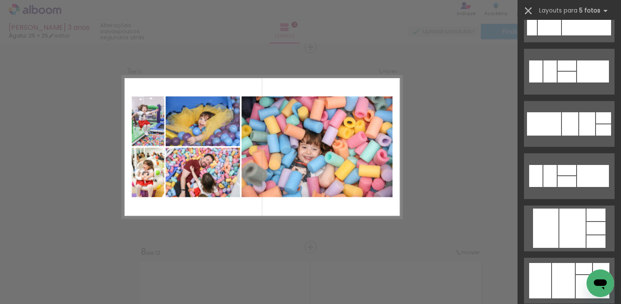
click at [530, 11] on iron-icon at bounding box center [529, 11] width 12 height 12
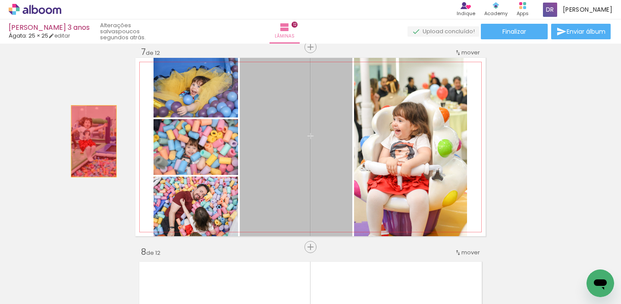
drag, startPoint x: 304, startPoint y: 152, endPoint x: 91, endPoint y: 141, distance: 213.9
click at [91, 141] on div "Inserir lâmina 1 de 12 Inserir lâmina 2 de 12 Inserir lâmina 3 de 12 Inserir lâ…" at bounding box center [310, 136] width 621 height 2598
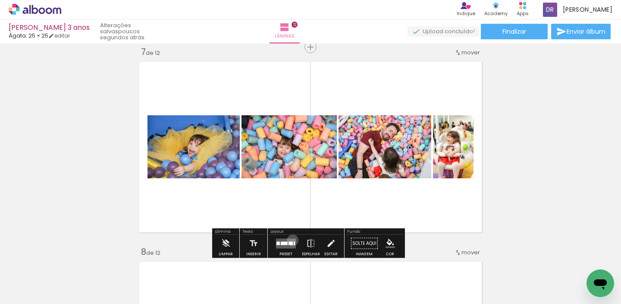
click at [291, 240] on quentale-layouter at bounding box center [286, 243] width 20 height 10
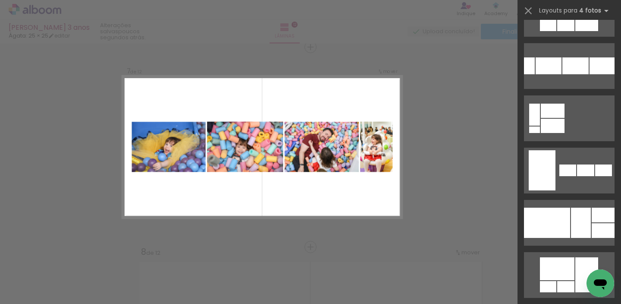
scroll to position [692, 0]
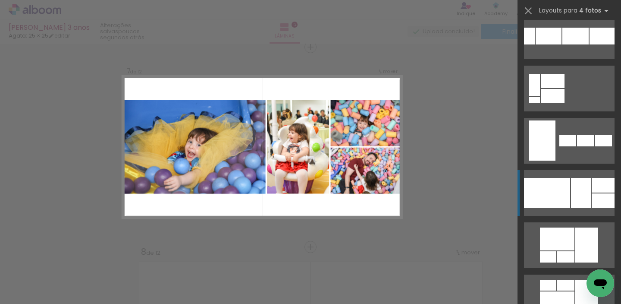
click at [593, 182] on div at bounding box center [603, 185] width 23 height 15
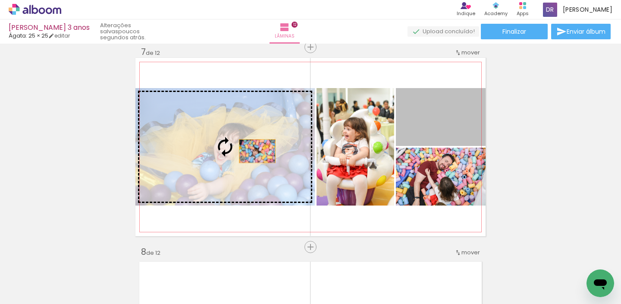
drag, startPoint x: 459, startPoint y: 129, endPoint x: 254, endPoint y: 151, distance: 206.1
click at [0, 0] on slot at bounding box center [0, 0] width 0 height 0
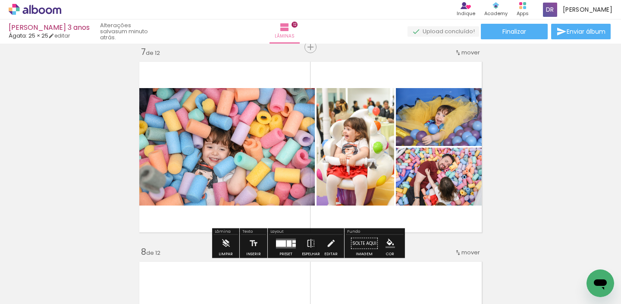
click at [280, 244] on div at bounding box center [281, 243] width 10 height 6
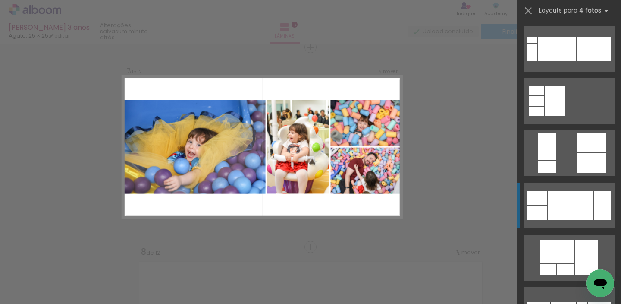
scroll to position [1023, 0]
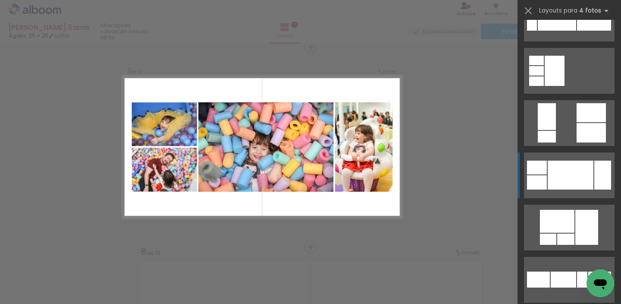
click at [573, 180] on div at bounding box center [571, 175] width 46 height 29
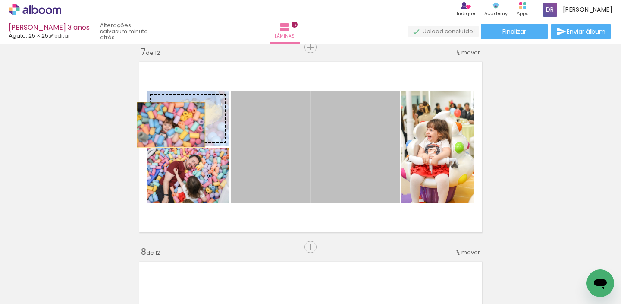
drag, startPoint x: 308, startPoint y: 163, endPoint x: 168, endPoint y: 125, distance: 144.9
click at [0, 0] on slot at bounding box center [0, 0] width 0 height 0
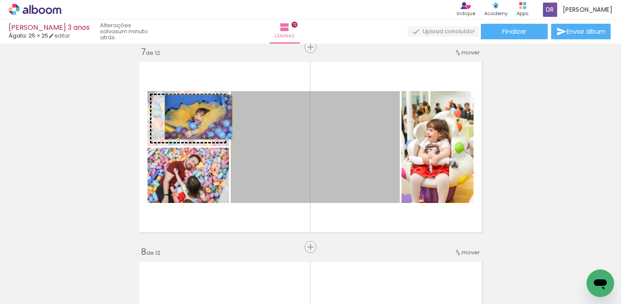
drag, startPoint x: 358, startPoint y: 177, endPoint x: 195, endPoint y: 117, distance: 173.6
click at [0, 0] on slot at bounding box center [0, 0] width 0 height 0
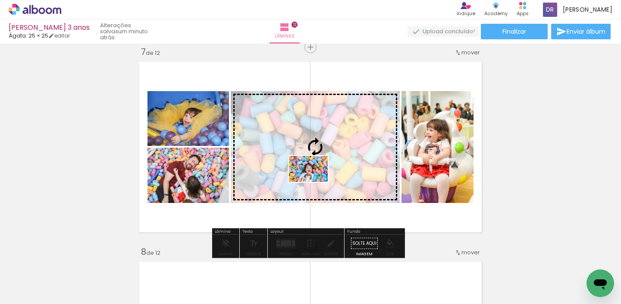
drag, startPoint x: 319, startPoint y: 278, endPoint x: 315, endPoint y: 182, distance: 96.7
click at [315, 182] on quentale-workspace at bounding box center [310, 152] width 621 height 304
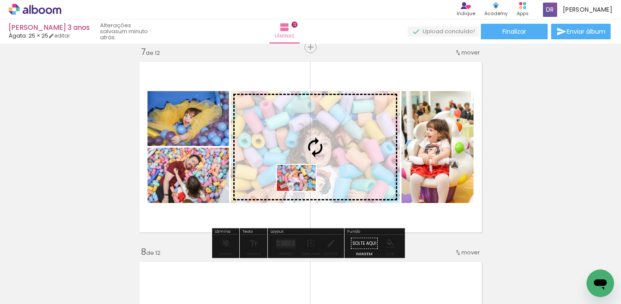
drag, startPoint x: 257, startPoint y: 277, endPoint x: 303, endPoint y: 191, distance: 97.7
click at [303, 191] on quentale-workspace at bounding box center [310, 152] width 621 height 304
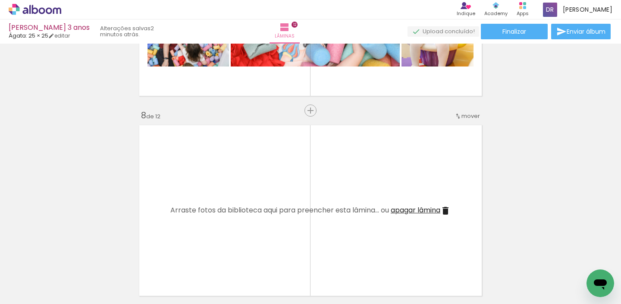
scroll to position [1362, 0]
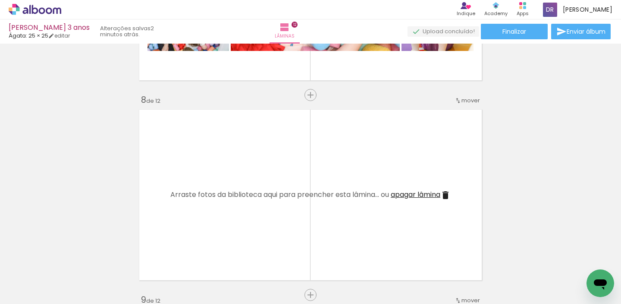
click at [37, 296] on span "Adicionar Fotos" at bounding box center [31, 291] width 26 height 9
click at [0, 0] on input "file" at bounding box center [0, 0] width 0 height 0
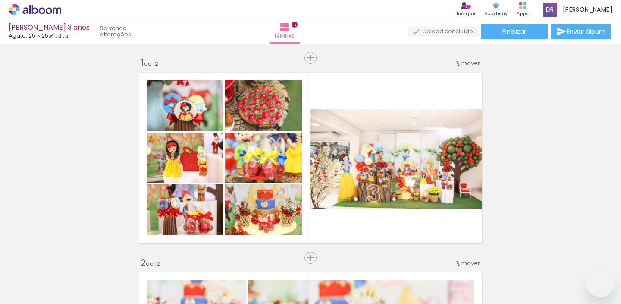
scroll to position [0, 1402]
click at [71, 293] on iron-horizontal-list at bounding box center [62, 277] width 17 height 54
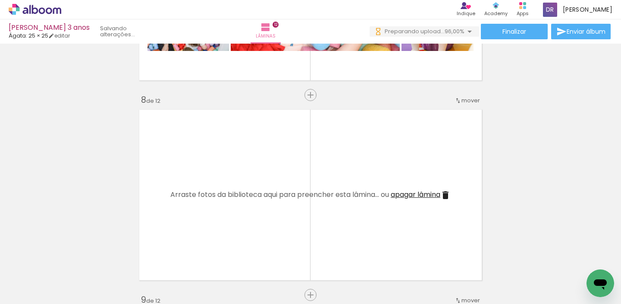
scroll to position [0, 1411]
drag, startPoint x: 411, startPoint y: 300, endPoint x: 427, endPoint y: 300, distance: 16.4
click at [71, 300] on iron-horizontal-list at bounding box center [62, 277] width 17 height 54
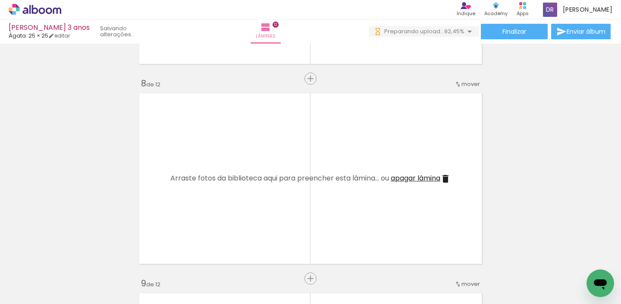
scroll to position [0, 1467]
drag, startPoint x: 359, startPoint y: 299, endPoint x: 425, endPoint y: 307, distance: 66.1
click at [425, 303] on html "link( href="../../bower_components/polymer/polymer.html" rel="import" ) picture…" at bounding box center [310, 152] width 621 height 304
drag, startPoint x: 419, startPoint y: 299, endPoint x: 483, endPoint y: 299, distance: 63.9
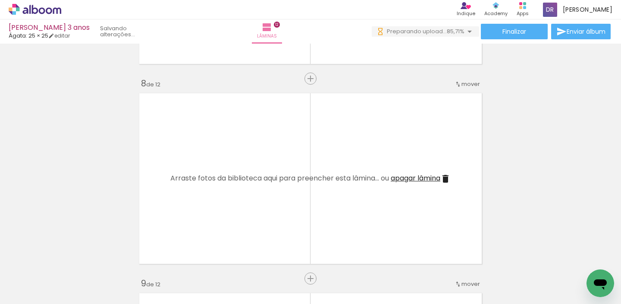
click at [71, 299] on iron-horizontal-list at bounding box center [62, 277] width 17 height 54
drag, startPoint x: 445, startPoint y: 300, endPoint x: 470, endPoint y: 298, distance: 25.5
click at [71, 298] on iron-horizontal-list at bounding box center [62, 277] width 17 height 54
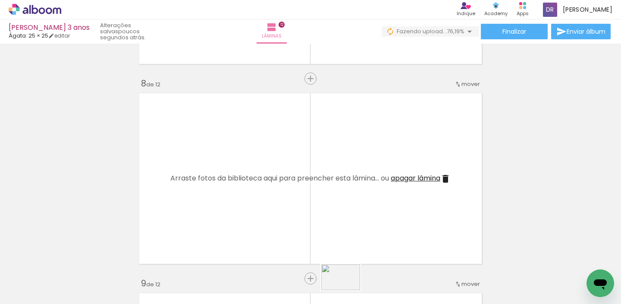
drag, startPoint x: 353, startPoint y: 283, endPoint x: 347, endPoint y: 290, distance: 9.2
click at [347, 289] on div at bounding box center [348, 275] width 43 height 28
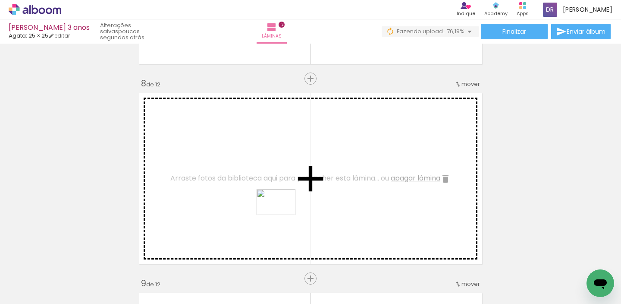
scroll to position [0, 2204]
drag, startPoint x: 343, startPoint y: 271, endPoint x: 258, endPoint y: 195, distance: 113.7
click at [258, 195] on quentale-workspace at bounding box center [310, 152] width 621 height 304
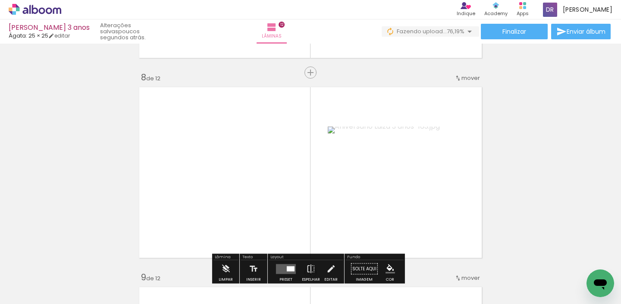
scroll to position [1401, 0]
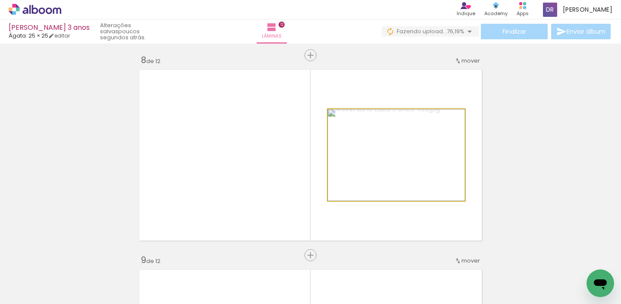
click at [372, 175] on quentale-photo at bounding box center [396, 154] width 137 height 91
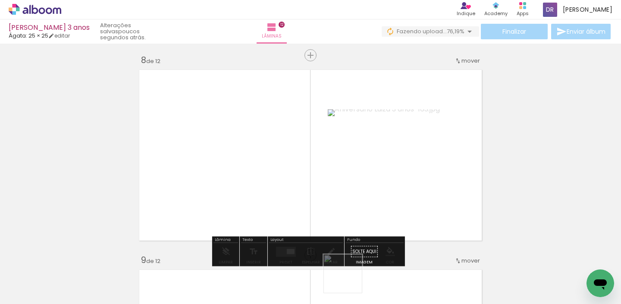
click at [350, 280] on div at bounding box center [348, 275] width 43 height 28
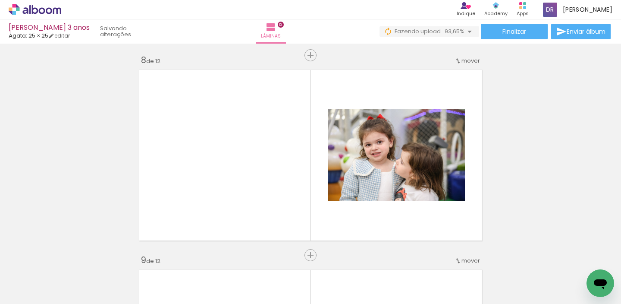
scroll to position [0, 2488]
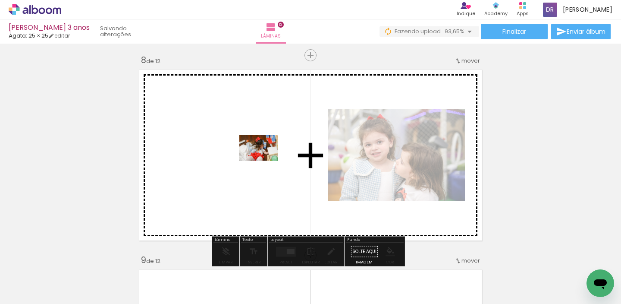
drag, startPoint x: 546, startPoint y: 275, endPoint x: 265, endPoint y: 161, distance: 303.1
click at [265, 161] on quentale-workspace at bounding box center [310, 152] width 621 height 304
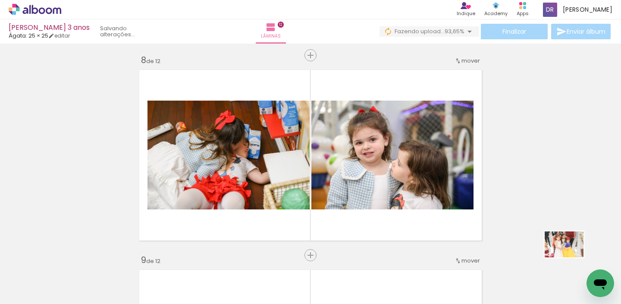
drag, startPoint x: 593, startPoint y: 267, endPoint x: 571, endPoint y: 257, distance: 23.6
click at [574, 261] on div at bounding box center [595, 275] width 43 height 28
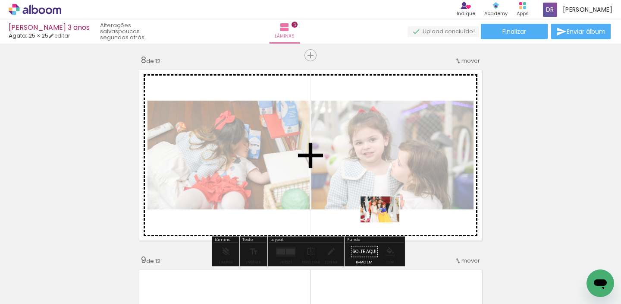
drag, startPoint x: 606, startPoint y: 267, endPoint x: 387, endPoint y: 222, distance: 224.2
click at [387, 222] on quentale-workspace at bounding box center [310, 152] width 621 height 304
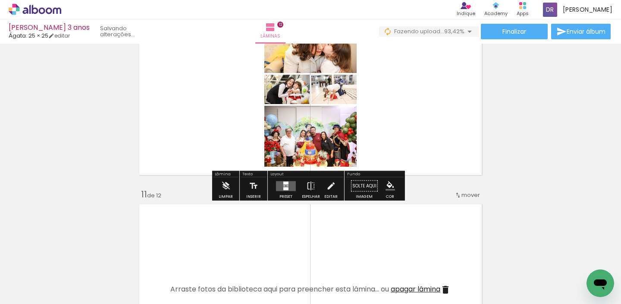
scroll to position [0, 2954]
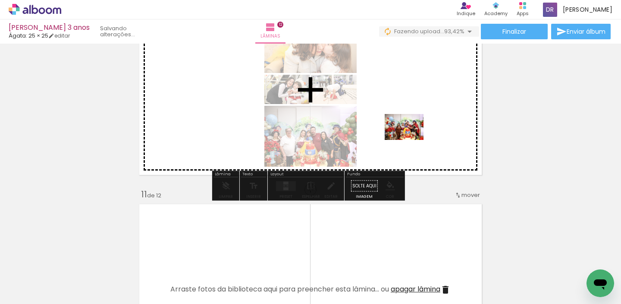
drag, startPoint x: 390, startPoint y: 285, endPoint x: 412, endPoint y: 139, distance: 147.9
click at [412, 139] on quentale-workspace at bounding box center [310, 152] width 621 height 304
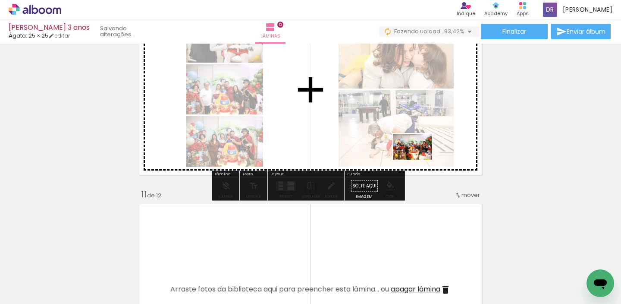
drag, startPoint x: 426, startPoint y: 284, endPoint x: 419, endPoint y: 160, distance: 124.0
click at [419, 160] on quentale-workspace at bounding box center [310, 152] width 621 height 304
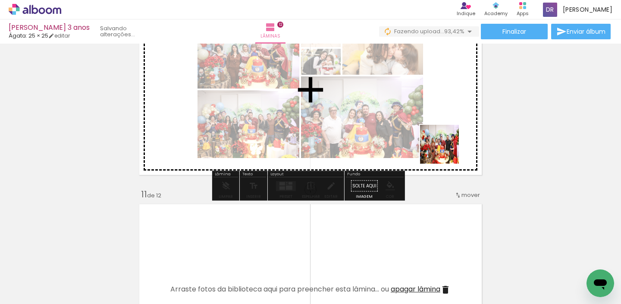
drag, startPoint x: 476, startPoint y: 283, endPoint x: 446, endPoint y: 149, distance: 136.7
click at [446, 149] on quentale-workspace at bounding box center [310, 152] width 621 height 304
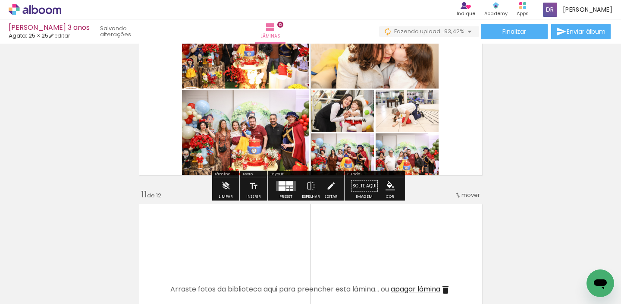
scroll to position [0, 3117]
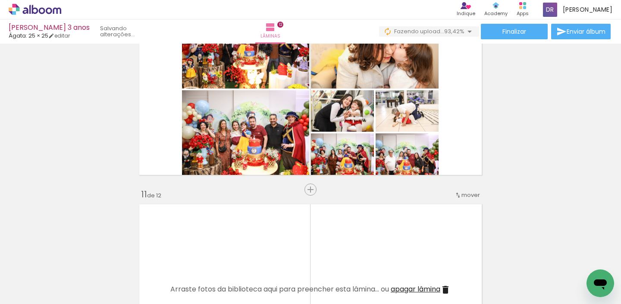
drag, startPoint x: 539, startPoint y: 301, endPoint x: 1, endPoint y: 25, distance: 604.1
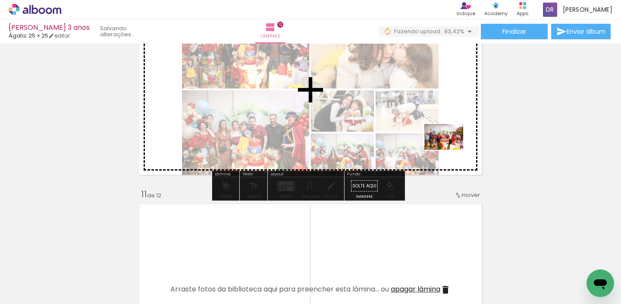
drag, startPoint x: 366, startPoint y: 267, endPoint x: 451, endPoint y: 150, distance: 144.7
click at [451, 150] on quentale-workspace at bounding box center [310, 152] width 621 height 304
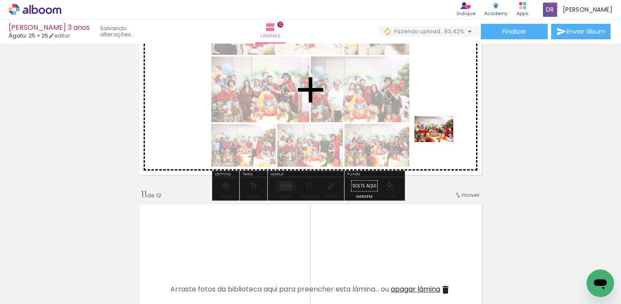
drag, startPoint x: 410, startPoint y: 273, endPoint x: 443, endPoint y: 137, distance: 140.2
click at [443, 137] on quentale-workspace at bounding box center [310, 152] width 621 height 304
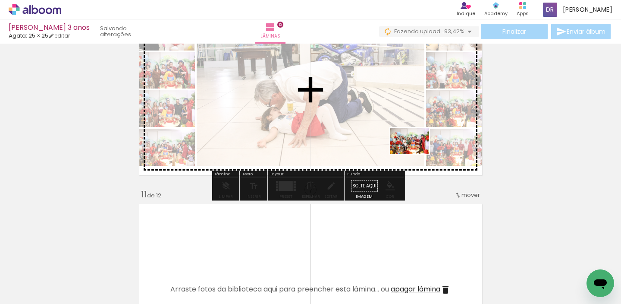
drag, startPoint x: 442, startPoint y: 252, endPoint x: 416, endPoint y: 153, distance: 101.6
click at [416, 153] on quentale-workspace at bounding box center [310, 152] width 621 height 304
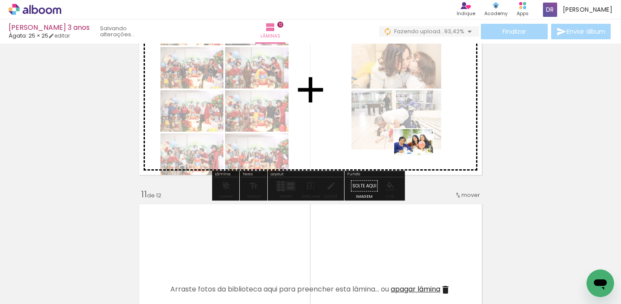
drag, startPoint x: 502, startPoint y: 281, endPoint x: 420, endPoint y: 155, distance: 150.1
click at [420, 155] on quentale-workspace at bounding box center [310, 152] width 621 height 304
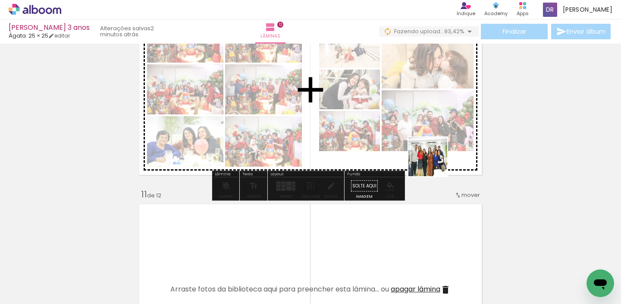
drag, startPoint x: 532, startPoint y: 249, endPoint x: 432, endPoint y: 160, distance: 133.9
click at [432, 160] on quentale-workspace at bounding box center [310, 152] width 621 height 304
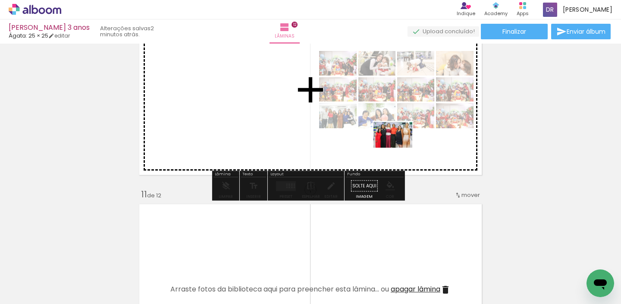
drag, startPoint x: 554, startPoint y: 233, endPoint x: 399, endPoint y: 148, distance: 176.3
click at [399, 148] on quentale-workspace at bounding box center [310, 152] width 621 height 304
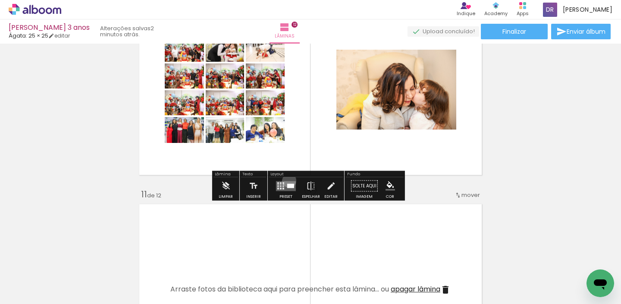
click at [287, 180] on div at bounding box center [285, 185] width 23 height 17
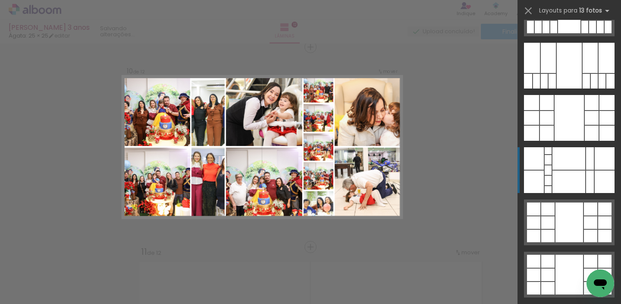
scroll to position [655, 0]
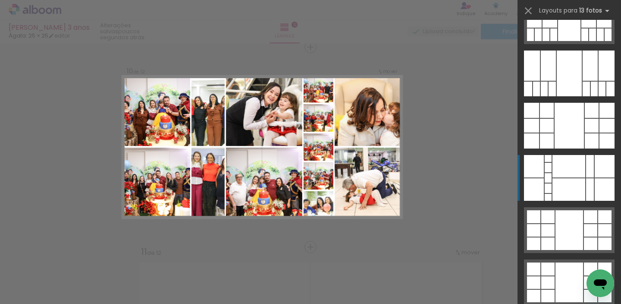
drag, startPoint x: 608, startPoint y: 166, endPoint x: 607, endPoint y: 175, distance: 9.6
click at [607, 175] on div at bounding box center [605, 166] width 20 height 22
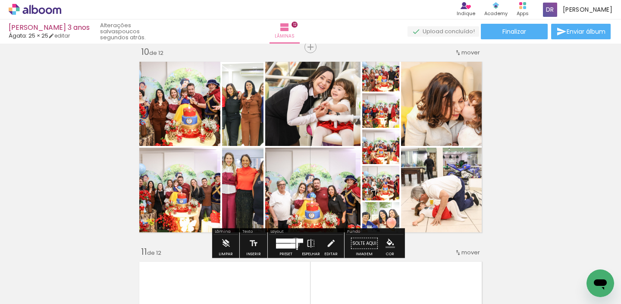
click at [294, 242] on quentale-layouter at bounding box center [286, 243] width 20 height 10
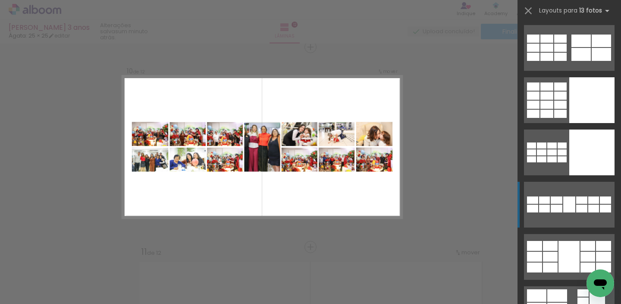
scroll to position [111, 0]
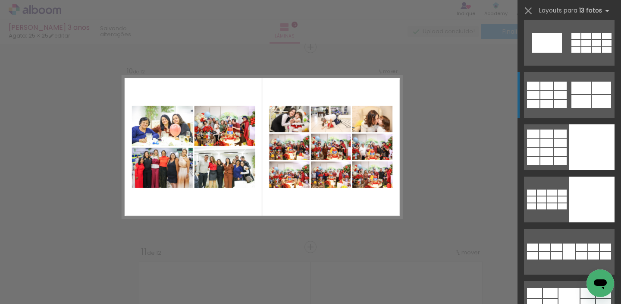
click at [592, 91] on div at bounding box center [601, 88] width 19 height 13
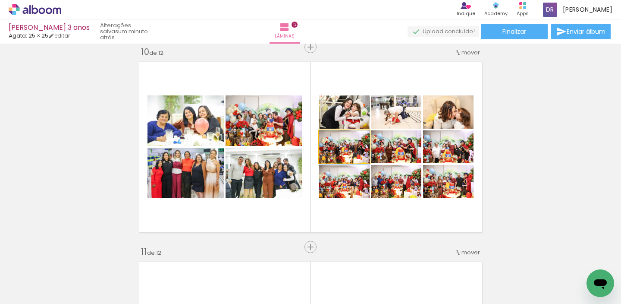
drag, startPoint x: 361, startPoint y: 156, endPoint x: 351, endPoint y: 163, distance: 12.0
click at [351, 163] on quentale-layouter at bounding box center [311, 147] width 350 height 178
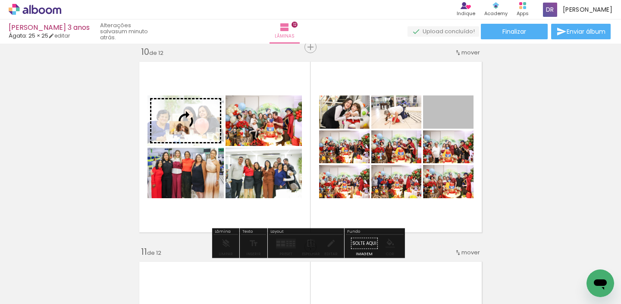
drag, startPoint x: 455, startPoint y: 121, endPoint x: 177, endPoint y: 128, distance: 278.4
click at [0, 0] on slot at bounding box center [0, 0] width 0 height 0
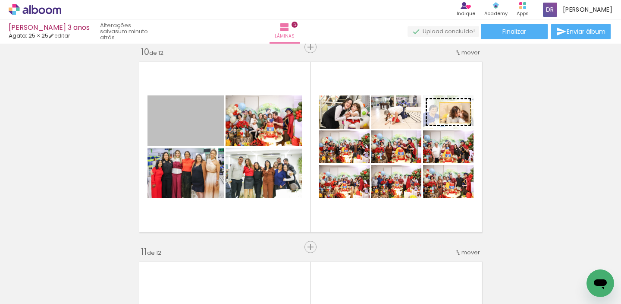
drag, startPoint x: 213, startPoint y: 138, endPoint x: 452, endPoint y: 113, distance: 240.9
click at [0, 0] on slot at bounding box center [0, 0] width 0 height 0
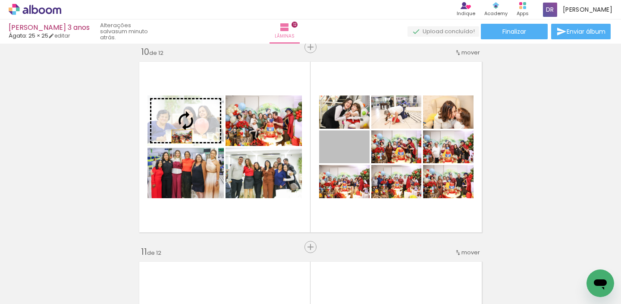
drag, startPoint x: 358, startPoint y: 153, endPoint x: 179, endPoint y: 136, distance: 179.8
click at [0, 0] on slot at bounding box center [0, 0] width 0 height 0
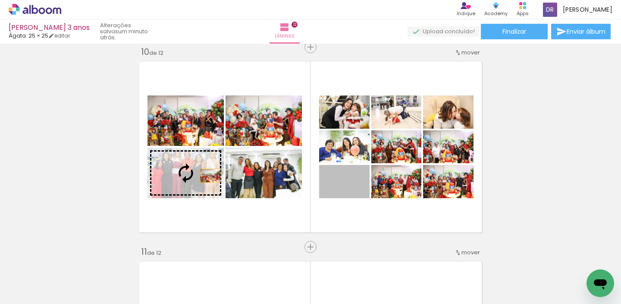
drag, startPoint x: 359, startPoint y: 190, endPoint x: 206, endPoint y: 176, distance: 153.9
click at [0, 0] on slot at bounding box center [0, 0] width 0 height 0
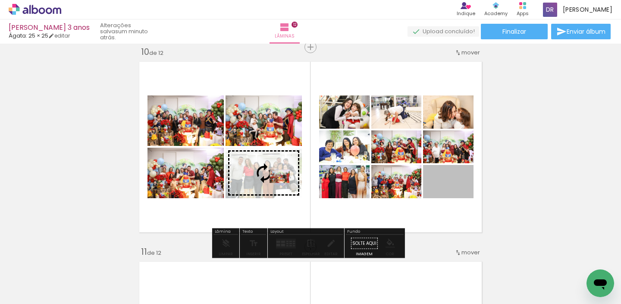
drag, startPoint x: 448, startPoint y: 186, endPoint x: 260, endPoint y: 175, distance: 188.5
click at [0, 0] on slot at bounding box center [0, 0] width 0 height 0
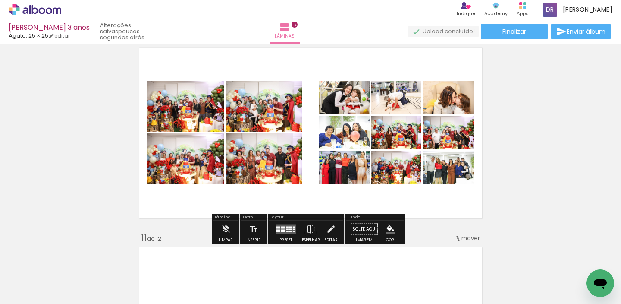
scroll to position [1812, 0]
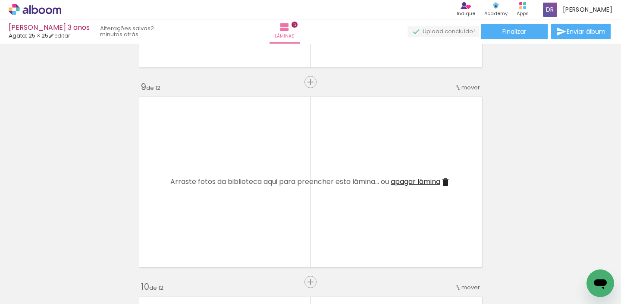
scroll to position [1601, 0]
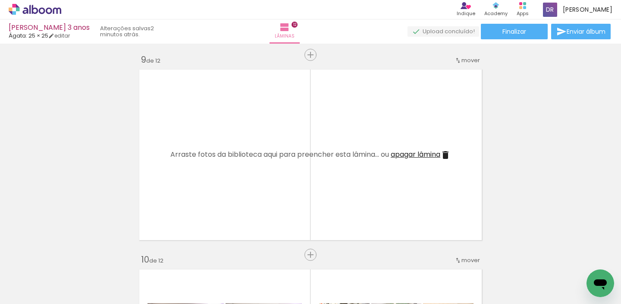
click at [27, 289] on span "Adicionar Fotos" at bounding box center [31, 291] width 26 height 9
click at [0, 0] on input "file" at bounding box center [0, 0] width 0 height 0
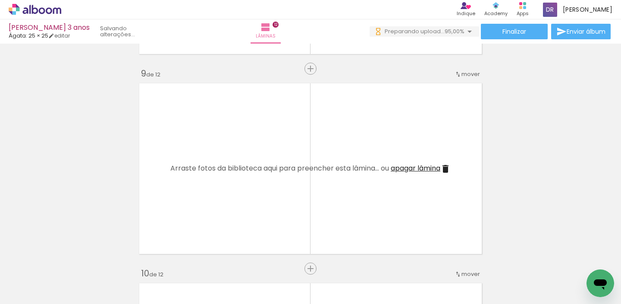
scroll to position [0, 3407]
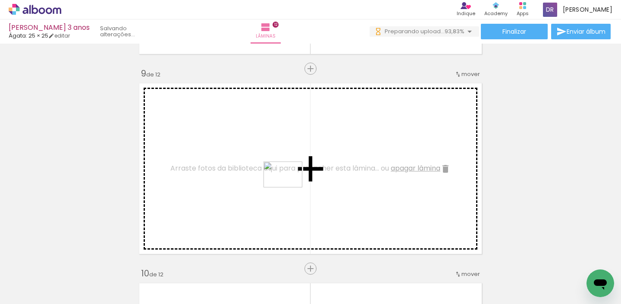
drag, startPoint x: 510, startPoint y: 283, endPoint x: 290, endPoint y: 187, distance: 239.9
click at [290, 187] on quentale-workspace at bounding box center [310, 152] width 621 height 304
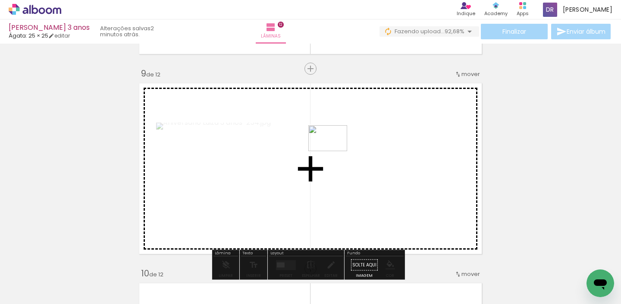
drag, startPoint x: 542, startPoint y: 281, endPoint x: 334, endPoint y: 151, distance: 244.6
click at [334, 151] on quentale-workspace at bounding box center [310, 152] width 621 height 304
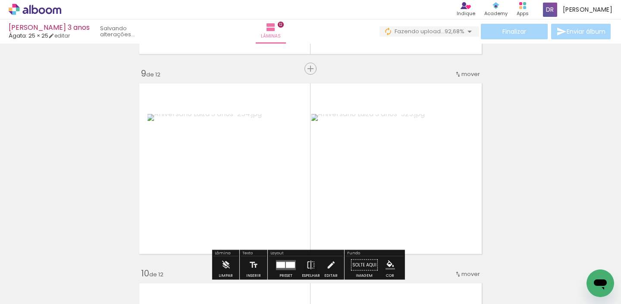
drag, startPoint x: 596, startPoint y: 269, endPoint x: 1170, endPoint y: 533, distance: 631.5
click at [587, 269] on html at bounding box center [601, 283] width 28 height 28
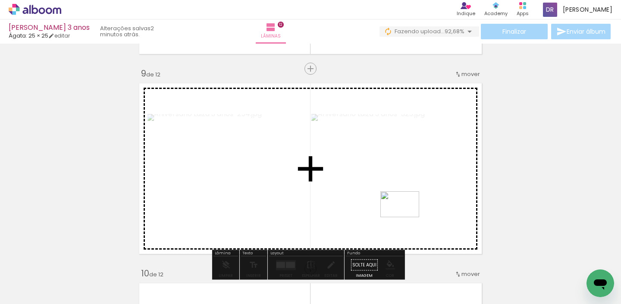
drag, startPoint x: 582, startPoint y: 269, endPoint x: 407, endPoint y: 217, distance: 183.2
click at [407, 217] on quentale-workspace at bounding box center [310, 152] width 621 height 304
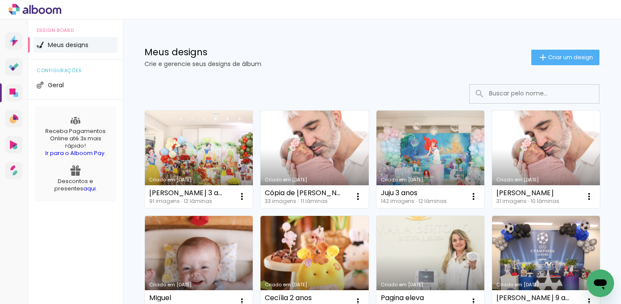
click at [196, 153] on link "Criado em [DATE]" at bounding box center [199, 159] width 108 height 98
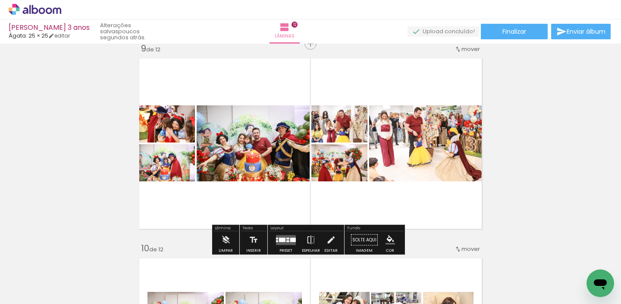
scroll to position [0, 3842]
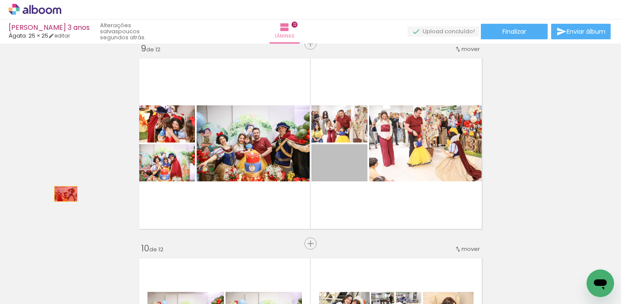
drag, startPoint x: 347, startPoint y: 172, endPoint x: 63, endPoint y: 194, distance: 284.8
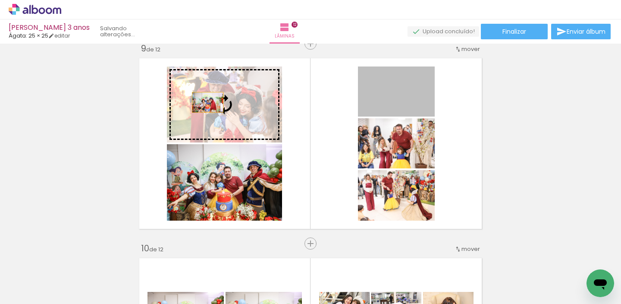
drag, startPoint x: 407, startPoint y: 101, endPoint x: 205, endPoint y: 102, distance: 202.8
click at [0, 0] on slot at bounding box center [0, 0] width 0 height 0
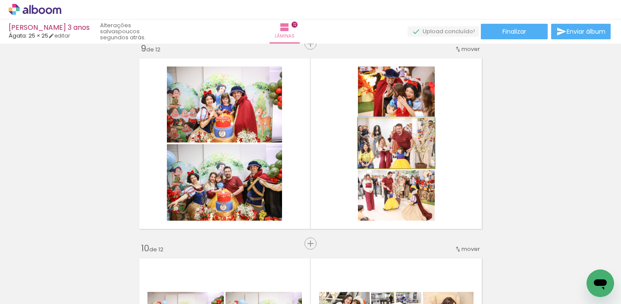
drag, startPoint x: 414, startPoint y: 154, endPoint x: 413, endPoint y: 131, distance: 23.3
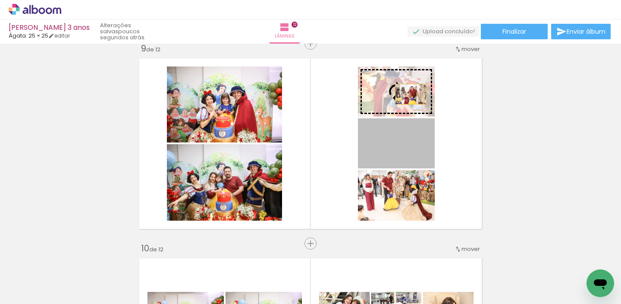
drag, startPoint x: 418, startPoint y: 151, endPoint x: 408, endPoint y: 94, distance: 58.2
click at [0, 0] on slot at bounding box center [0, 0] width 0 height 0
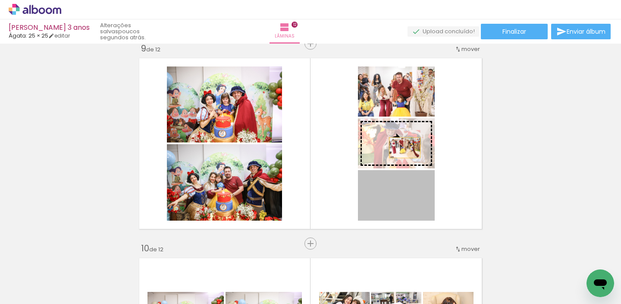
drag, startPoint x: 401, startPoint y: 202, endPoint x: 402, endPoint y: 145, distance: 57.4
click at [0, 0] on slot at bounding box center [0, 0] width 0 height 0
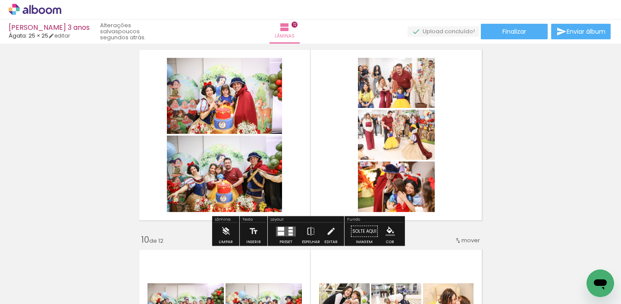
scroll to position [1640, 0]
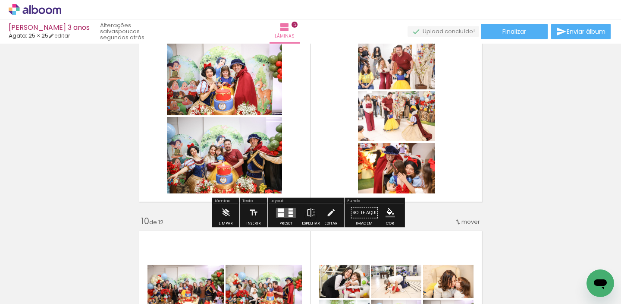
click at [310, 211] on iron-icon at bounding box center [310, 212] width 9 height 17
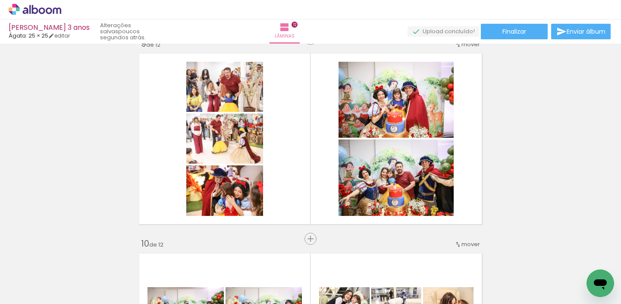
scroll to position [0, 3418]
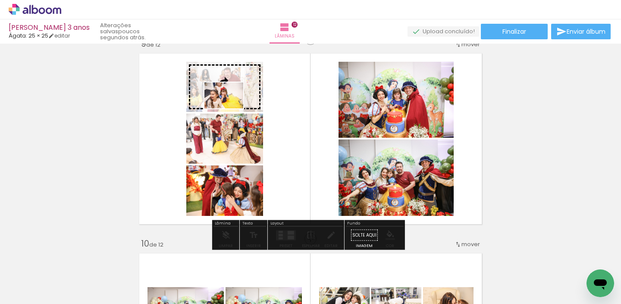
drag, startPoint x: 405, startPoint y: 278, endPoint x: 230, endPoint y: 108, distance: 243.5
click at [230, 108] on quentale-workspace at bounding box center [310, 152] width 621 height 304
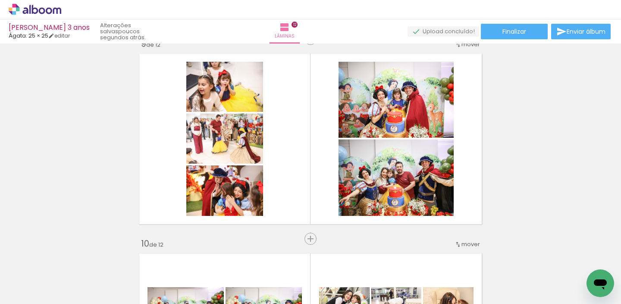
scroll to position [0, 3842]
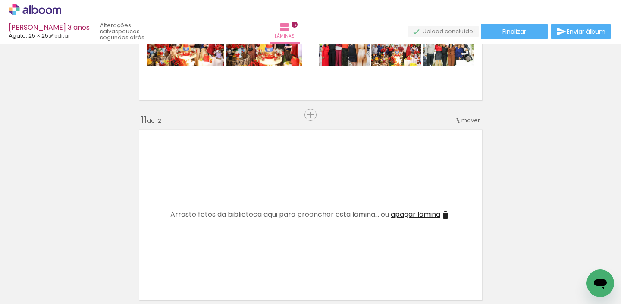
scroll to position [2000, 0]
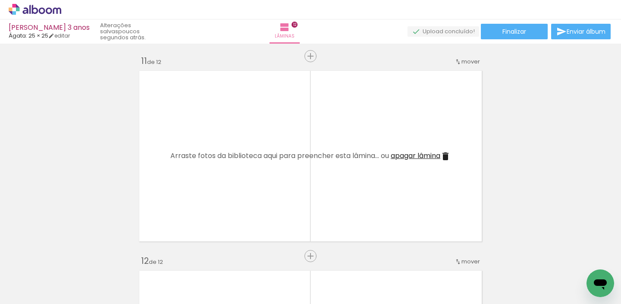
click at [41, 290] on span "Adicionar Fotos" at bounding box center [31, 291] width 26 height 9
click at [0, 0] on input "file" at bounding box center [0, 0] width 0 height 0
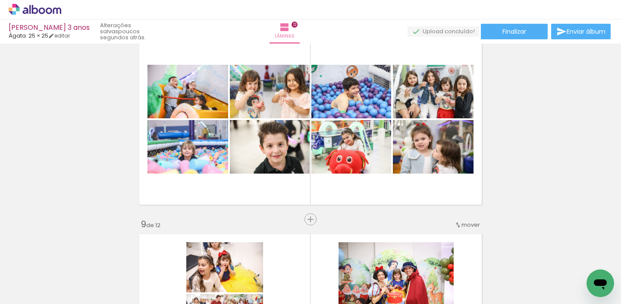
scroll to position [1435, 0]
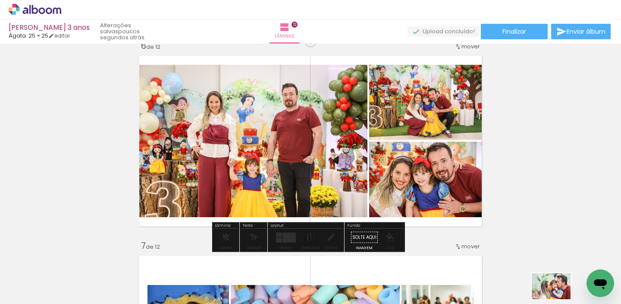
scroll to position [2, 3938]
drag, startPoint x: 555, startPoint y: 283, endPoint x: 558, endPoint y: 299, distance: 16.8
click at [71, 299] on iron-horizontal-list at bounding box center [62, 277] width 17 height 54
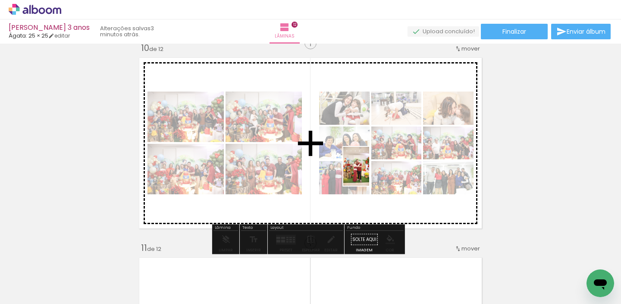
scroll to position [0, 3938]
drag, startPoint x: 596, startPoint y: 259, endPoint x: 355, endPoint y: 203, distance: 247.3
click at [355, 203] on quentale-workspace at bounding box center [310, 152] width 621 height 304
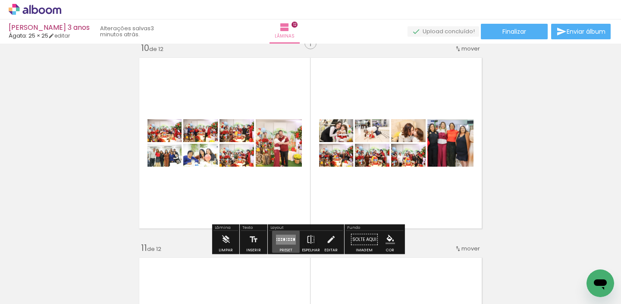
click at [284, 241] on quentale-layouter at bounding box center [286, 239] width 20 height 10
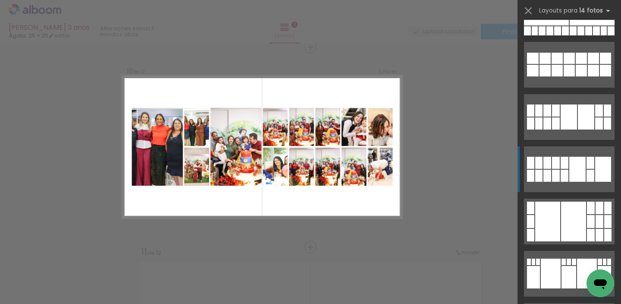
scroll to position [656, 0]
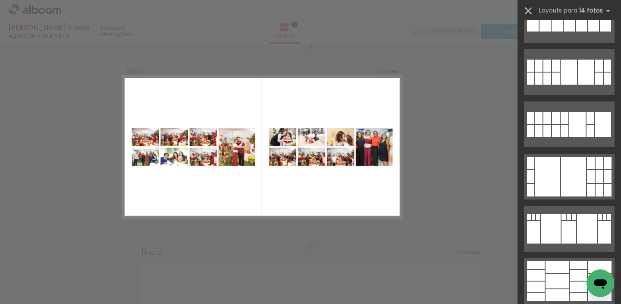
click at [526, 10] on iron-icon at bounding box center [529, 11] width 12 height 12
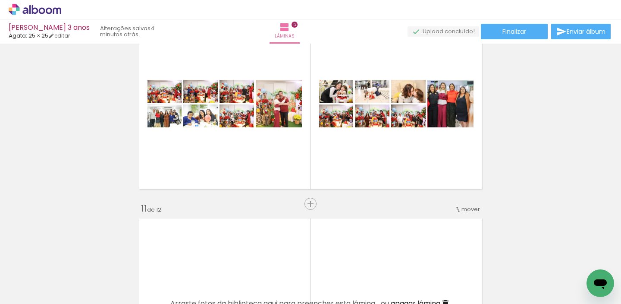
scroll to position [1843, 0]
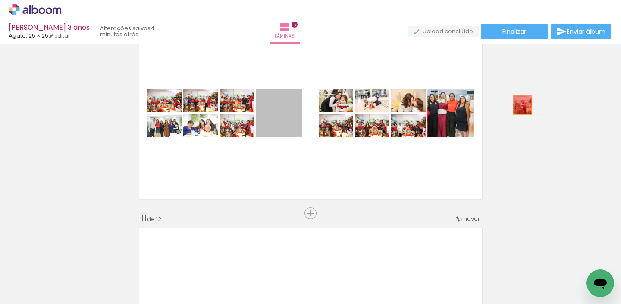
drag, startPoint x: 292, startPoint y: 126, endPoint x: 520, endPoint y: 105, distance: 228.4
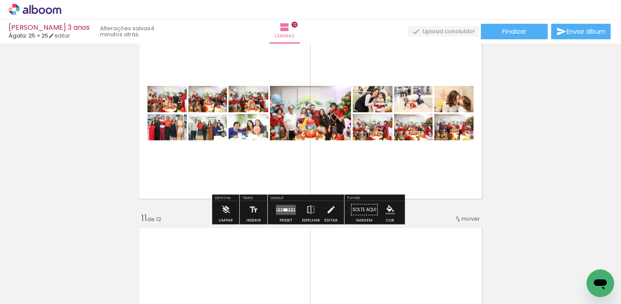
click at [285, 213] on quentale-layouter at bounding box center [286, 210] width 20 height 10
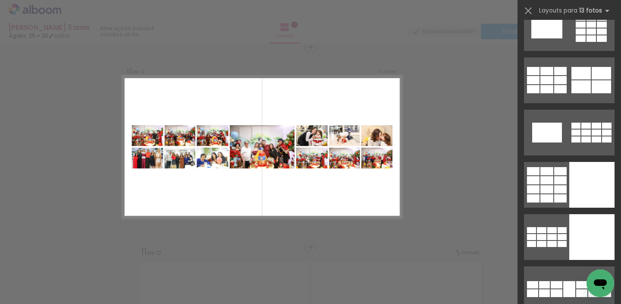
scroll to position [81, 0]
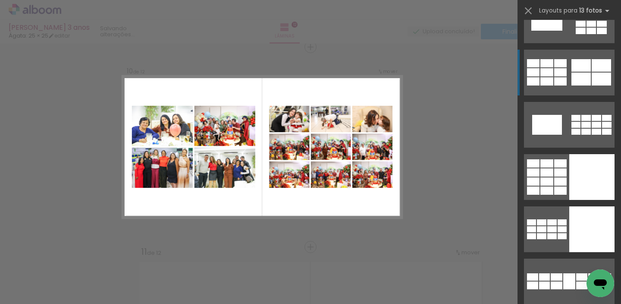
click at [575, 73] on div at bounding box center [581, 79] width 19 height 13
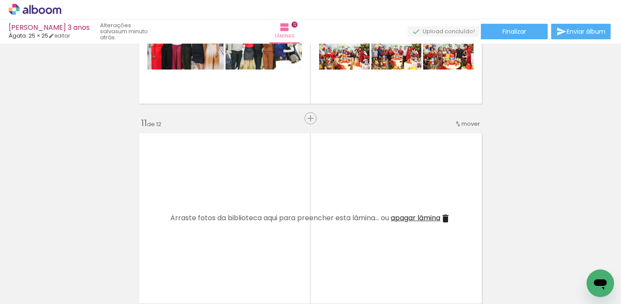
scroll to position [1953, 0]
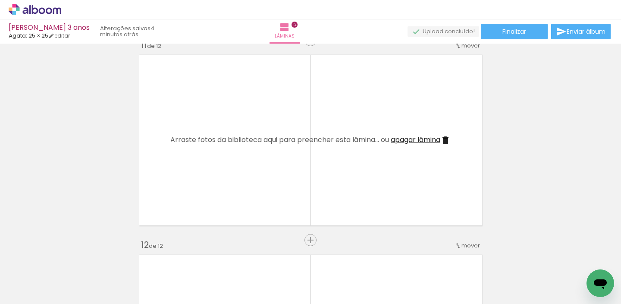
scroll to position [2030, 0]
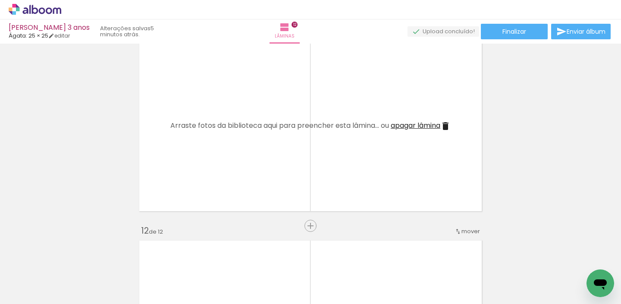
click at [33, 293] on span "Adicionar Fotos" at bounding box center [31, 291] width 26 height 9
click at [0, 0] on input "file" at bounding box center [0, 0] width 0 height 0
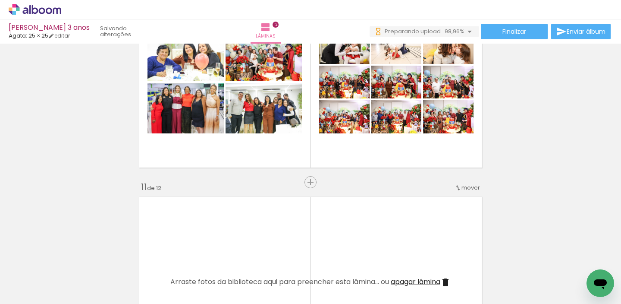
scroll to position [0, 4083]
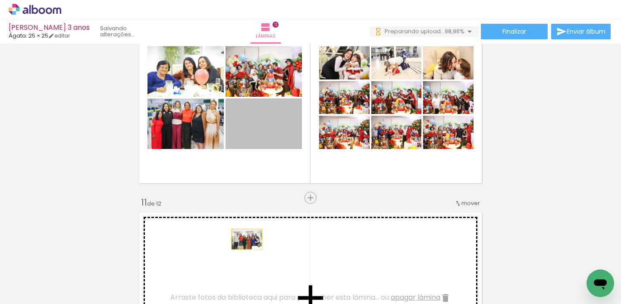
drag, startPoint x: 279, startPoint y: 136, endPoint x: 244, endPoint y: 240, distance: 109.9
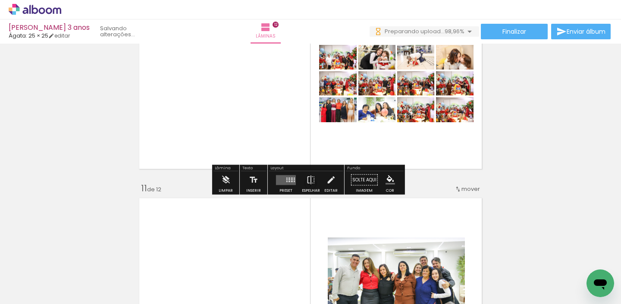
scroll to position [1911, 0]
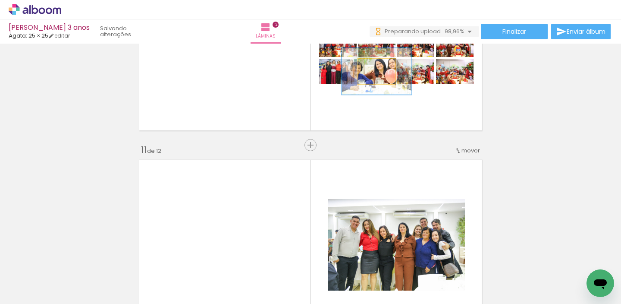
drag, startPoint x: 381, startPoint y: 74, endPoint x: 378, endPoint y: 82, distance: 8.3
click at [381, 61] on div "P&B Largura Cor" at bounding box center [379, 61] width 37 height 0
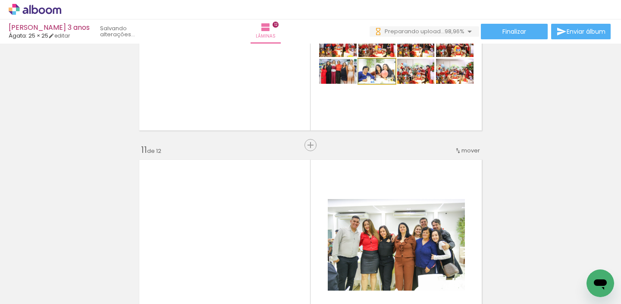
drag, startPoint x: 378, startPoint y: 67, endPoint x: 359, endPoint y: 68, distance: 19.9
type paper-slider "100"
click at [361, 68] on div at bounding box center [376, 67] width 31 height 13
